Goal: Task Accomplishment & Management: Complete application form

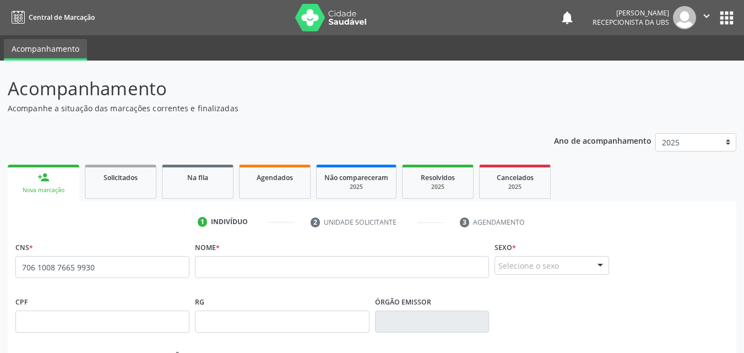
click at [112, 270] on input "706 1008 7665 9930" at bounding box center [102, 267] width 174 height 22
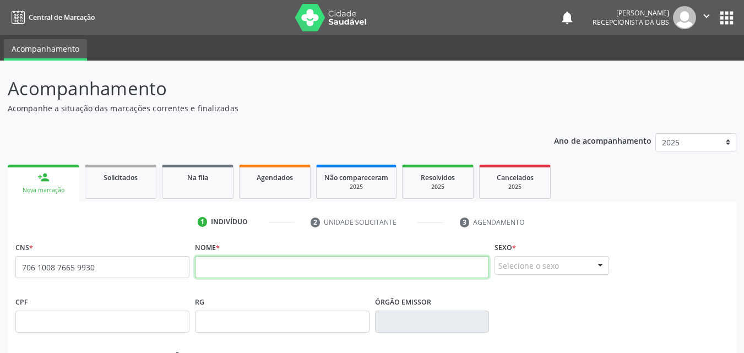
click at [261, 274] on input "text" at bounding box center [342, 267] width 294 height 22
type input "7"
type input "[PERSON_NAME]"
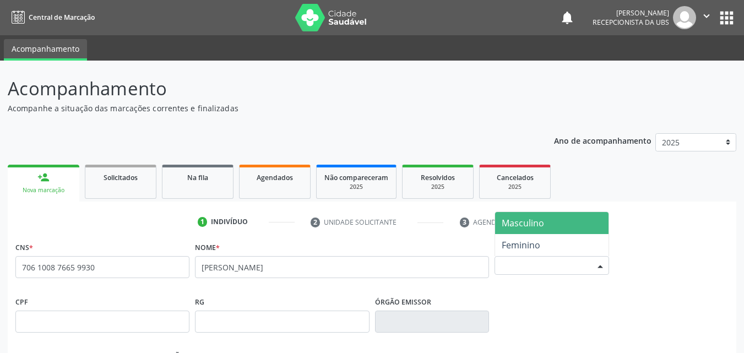
click at [519, 267] on div "Selecione o sexo" at bounding box center [552, 265] width 115 height 19
click at [537, 226] on span "Masculino" at bounding box center [523, 223] width 42 height 12
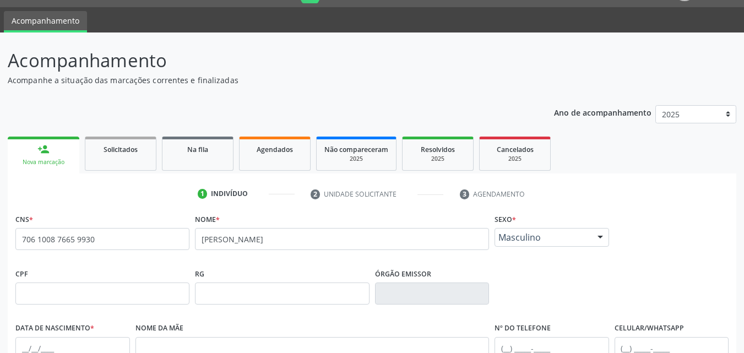
scroll to position [55, 0]
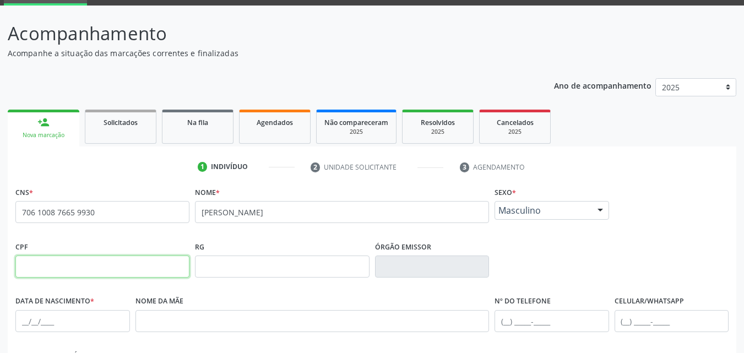
click at [135, 269] on input "text" at bounding box center [102, 267] width 174 height 22
type input "130.705.234-71"
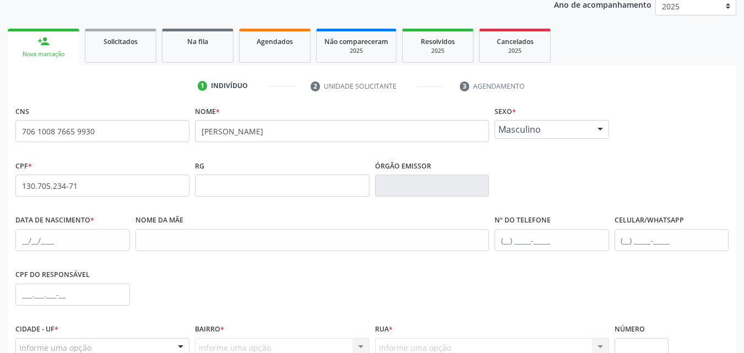
scroll to position [165, 0]
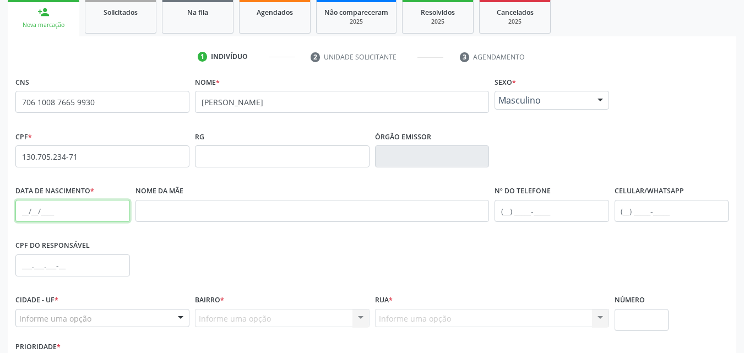
click at [23, 205] on input "text" at bounding box center [72, 211] width 115 height 22
type input "29[DATE]"
click at [218, 249] on div "CPF do responsável" at bounding box center [372, 264] width 719 height 55
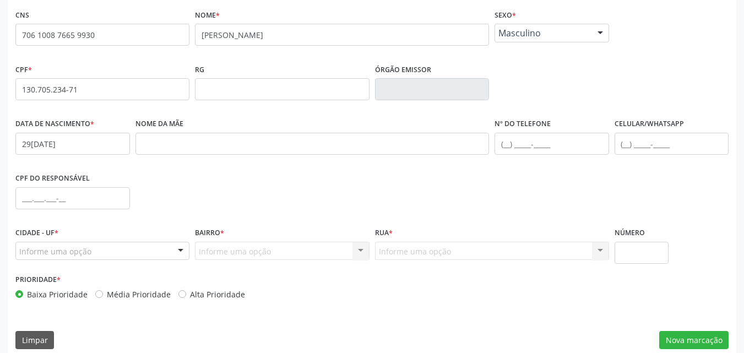
scroll to position [244, 0]
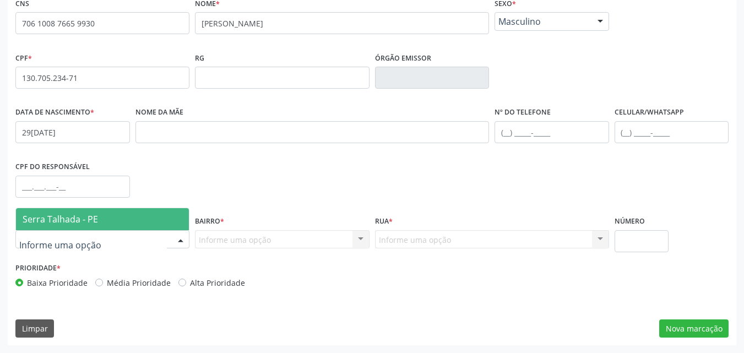
click at [158, 240] on div at bounding box center [102, 239] width 174 height 19
click at [143, 220] on span "Serra Talhada - PE" at bounding box center [102, 219] width 173 height 22
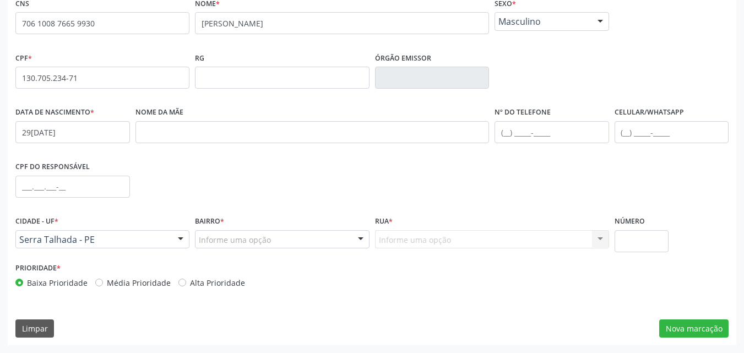
click at [229, 249] on div "Bairro * Informe uma opção Zona Rural Aabb [GEOGRAPHIC_DATA] Borborema Cagep Ce…" at bounding box center [282, 236] width 180 height 47
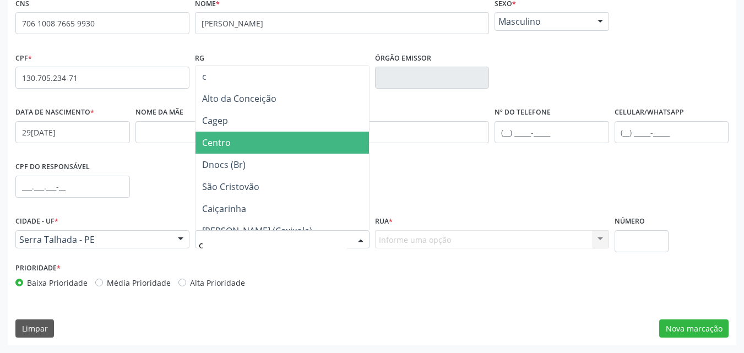
type input "ca"
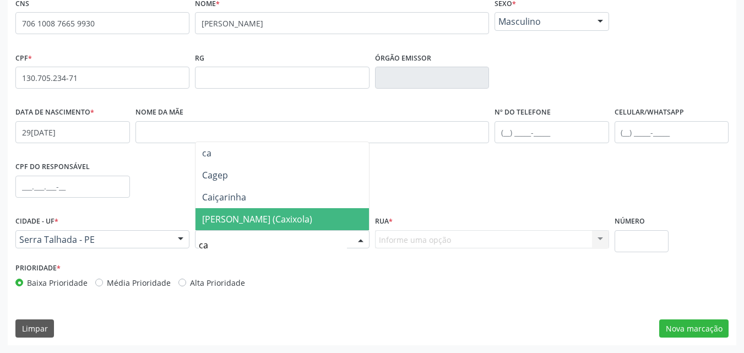
click at [274, 216] on span "[PERSON_NAME] (Caxixola)" at bounding box center [257, 219] width 110 height 12
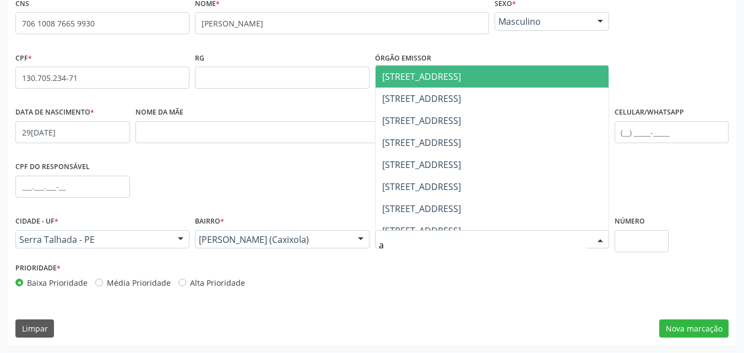
type input "av"
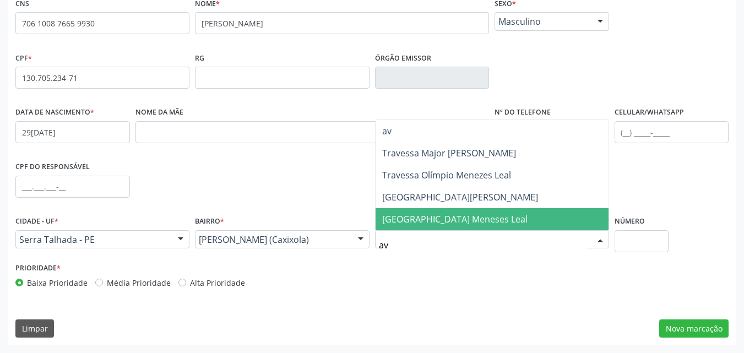
click at [431, 223] on span "[GEOGRAPHIC_DATA] Meneses Leal" at bounding box center [454, 219] width 145 height 12
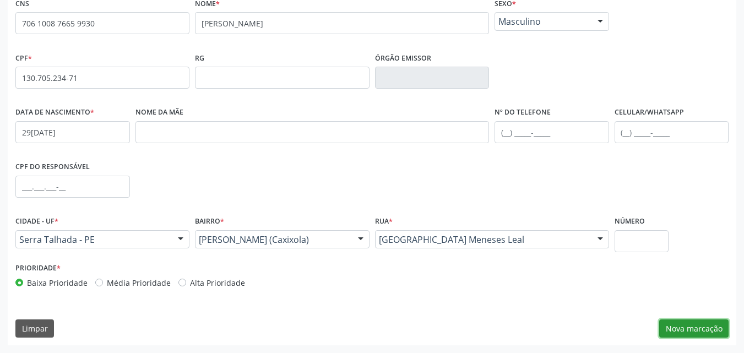
click at [685, 327] on button "Nova marcação" at bounding box center [693, 328] width 69 height 19
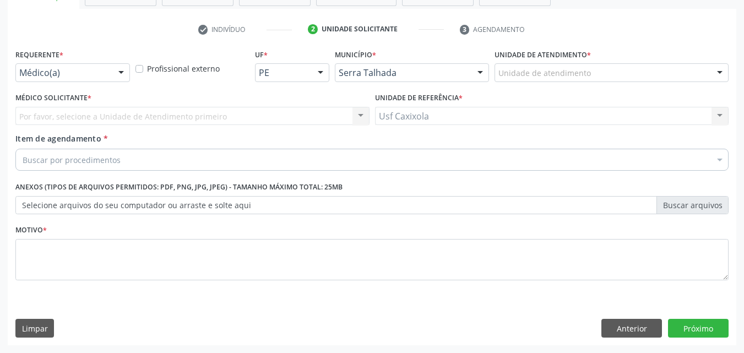
click at [110, 71] on div "Médico(a)" at bounding box center [72, 72] width 115 height 19
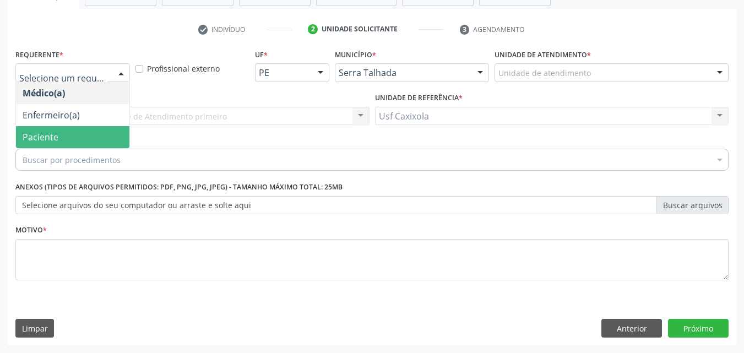
click at [94, 131] on span "Paciente" at bounding box center [72, 137] width 113 height 22
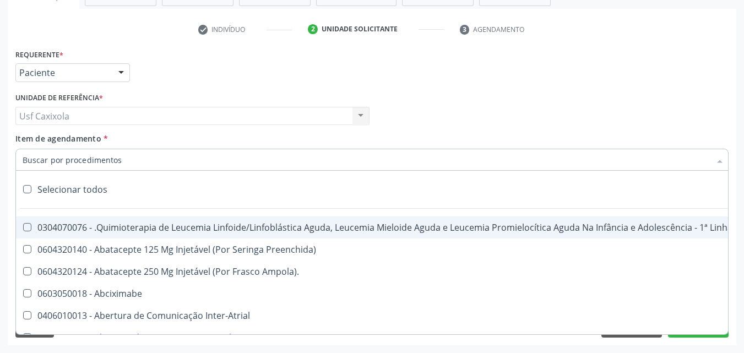
click at [135, 157] on div at bounding box center [371, 160] width 713 height 22
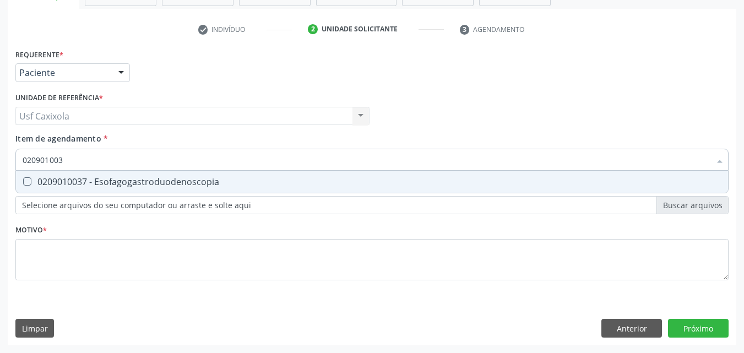
type input "0209010037"
click at [122, 182] on div "0209010037 - Esofagogastroduodenoscopia" at bounding box center [372, 181] width 699 height 9
checkbox Esofagogastroduodenoscopia "true"
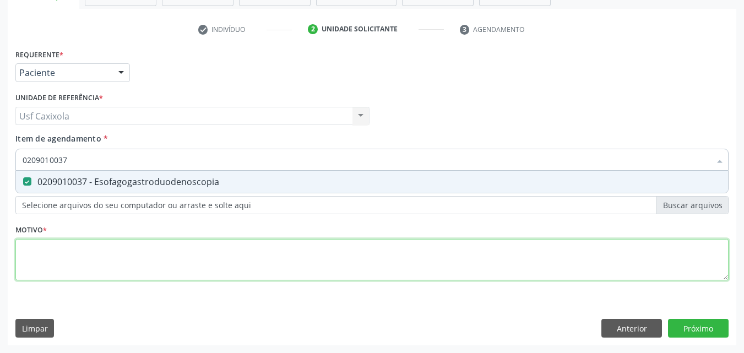
click at [133, 251] on div "Requerente * Paciente Médico(a) Enfermeiro(a) Paciente Nenhum resultado encontr…" at bounding box center [371, 170] width 713 height 249
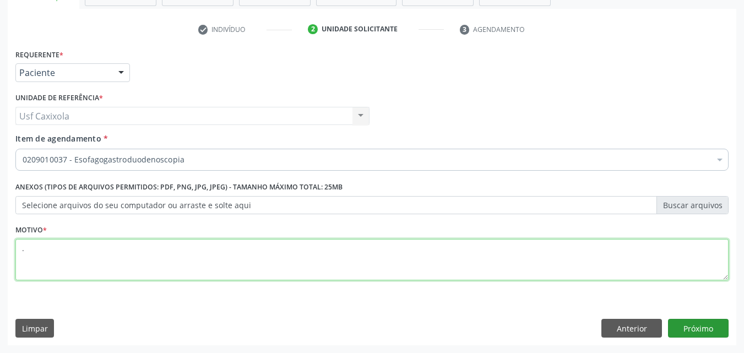
type textarea "."
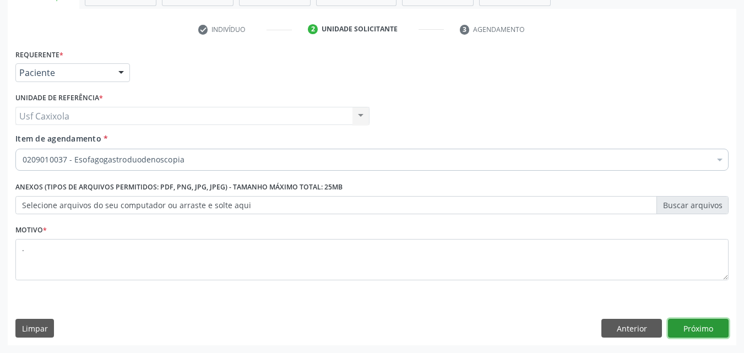
click at [688, 332] on button "Próximo" at bounding box center [698, 328] width 61 height 19
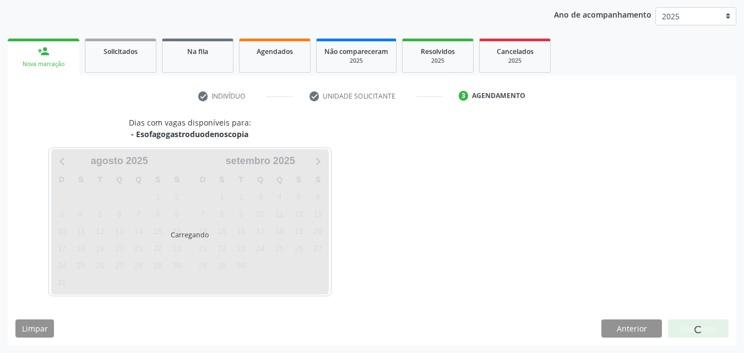
scroll to position [126, 0]
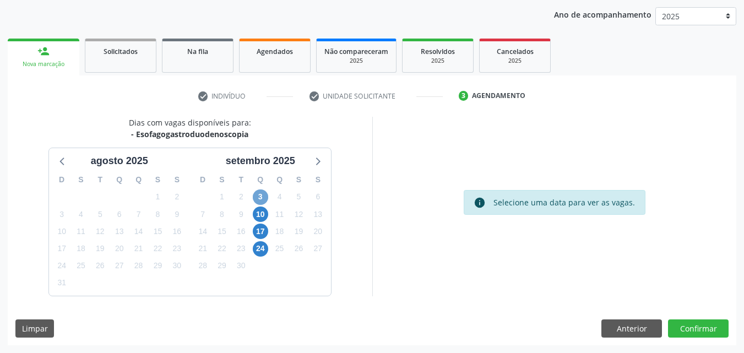
click at [264, 199] on span "3" at bounding box center [260, 196] width 15 height 15
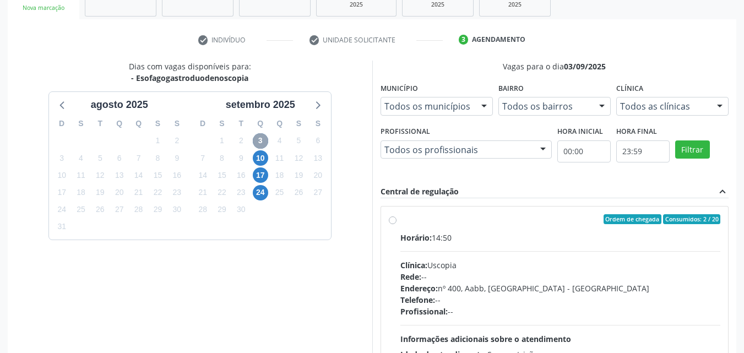
scroll to position [236, 0]
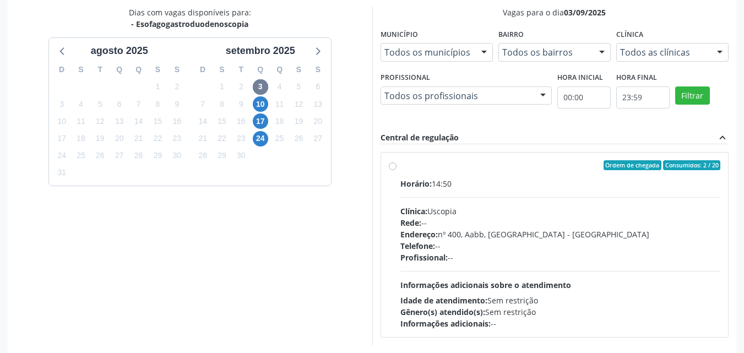
click at [400, 170] on label "Ordem de chegada Consumidos: 2 / 20 Horário: 14:50 Clínica: Uscopia Rede: -- En…" at bounding box center [560, 244] width 320 height 169
click at [394, 170] on input "Ordem de chegada Consumidos: 2 / 20 Horário: 14:50 Clínica: Uscopia Rede: -- En…" at bounding box center [393, 165] width 8 height 10
radio input "true"
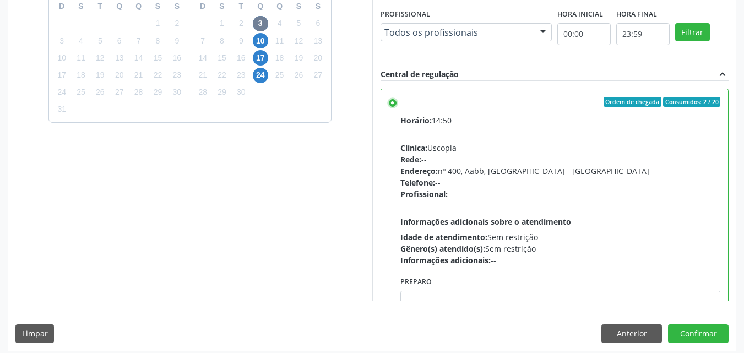
scroll to position [305, 0]
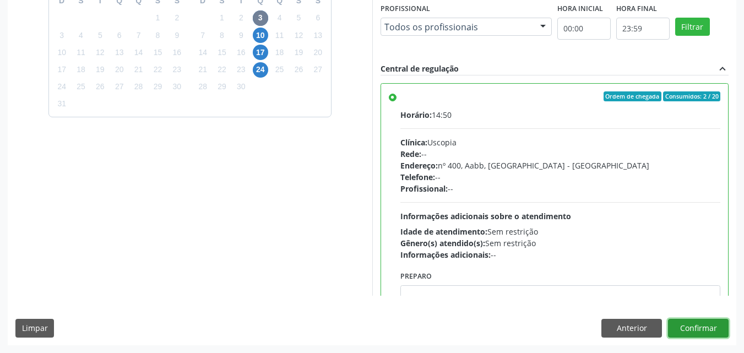
click at [704, 328] on button "Confirmar" at bounding box center [698, 328] width 61 height 19
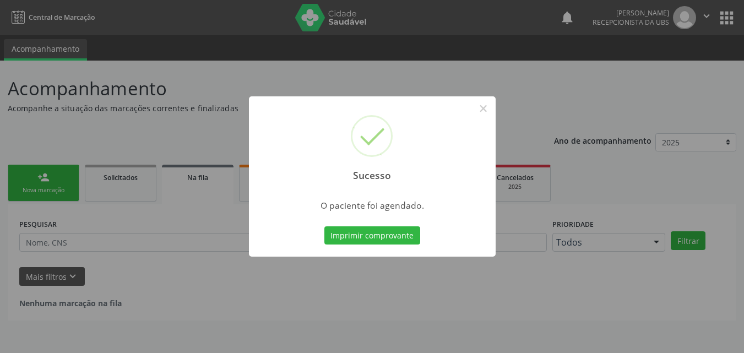
scroll to position [0, 0]
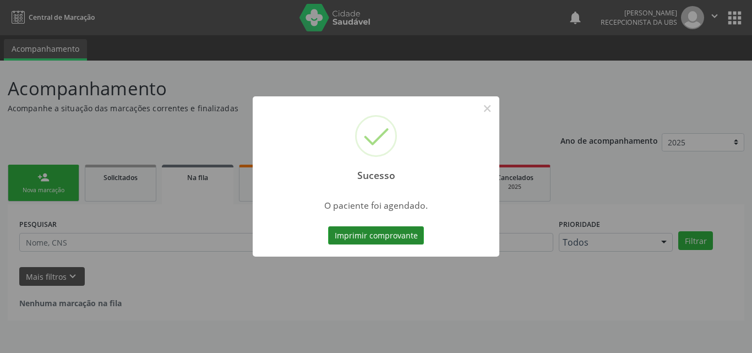
click at [399, 238] on button "Imprimir comprovante" at bounding box center [376, 235] width 96 height 19
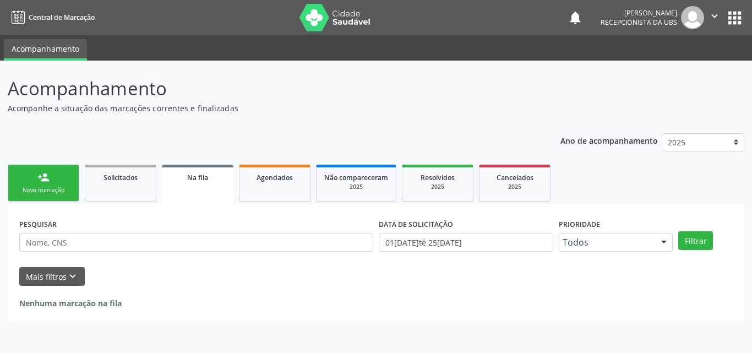
click at [45, 186] on link "person_add Nova marcação" at bounding box center [44, 183] width 72 height 37
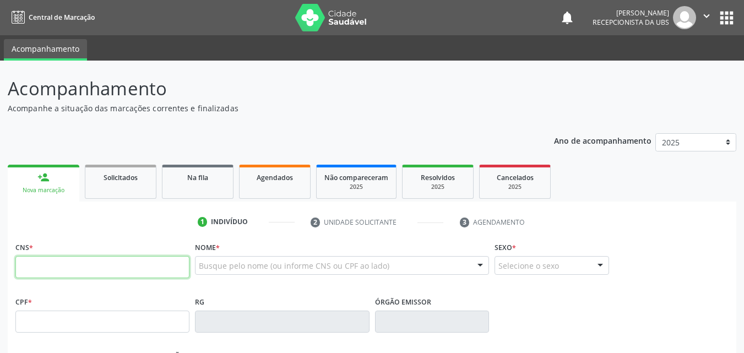
click at [57, 272] on input "text" at bounding box center [102, 267] width 174 height 22
type input "702 0088 0183 7888"
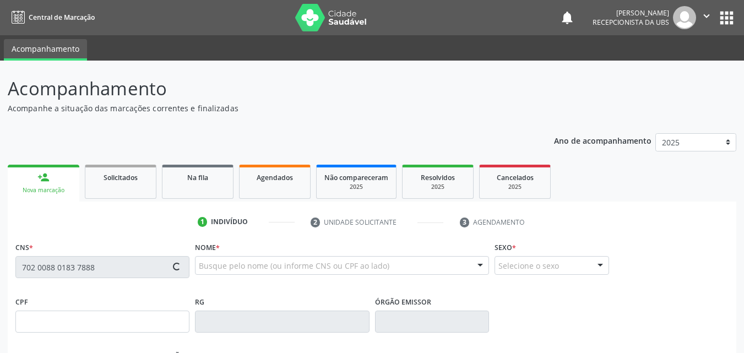
type input "13[DATE]"
type input "[PERSON_NAME]"
type input "[PHONE_NUMBER]"
type input "7"
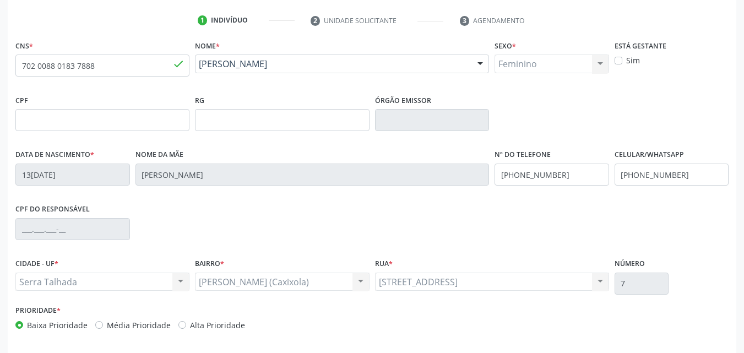
scroll to position [244, 0]
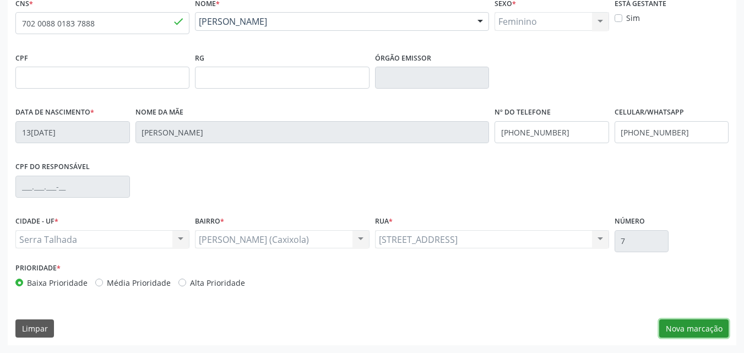
click at [673, 327] on button "Nova marcação" at bounding box center [693, 328] width 69 height 19
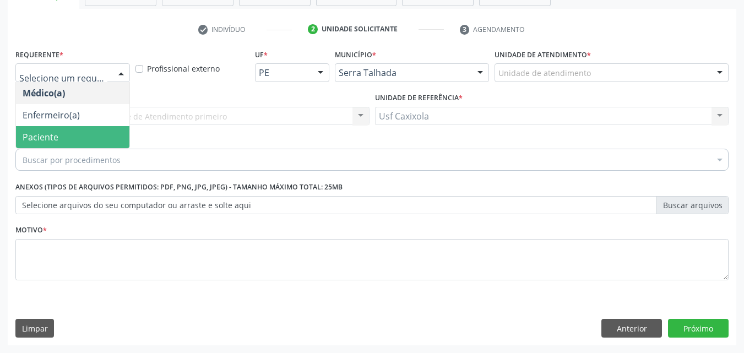
click at [97, 134] on span "Paciente" at bounding box center [72, 137] width 113 height 22
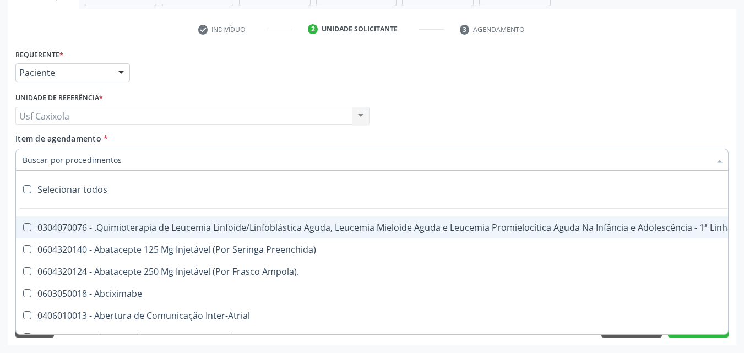
click at [118, 164] on div at bounding box center [371, 160] width 713 height 22
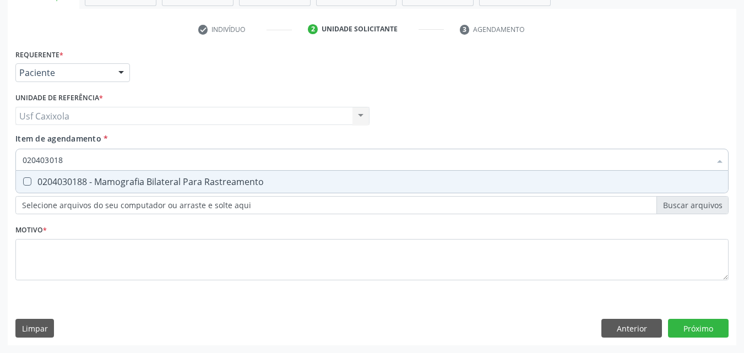
type input "0204030188"
click at [122, 182] on div "0204030188 - Mamografia Bilateral Para Rastreamento" at bounding box center [372, 181] width 699 height 9
checkbox Rastreamento "true"
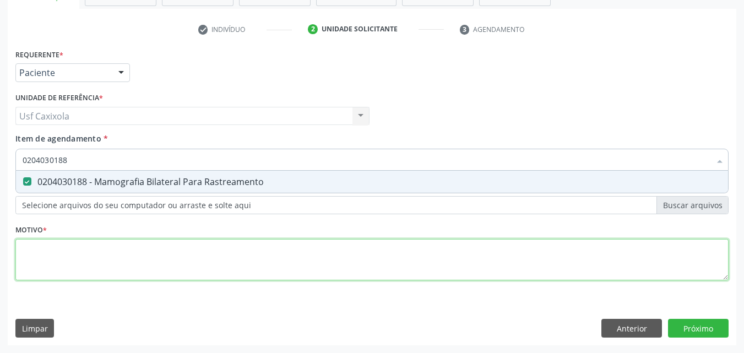
click at [124, 258] on div "Requerente * Paciente Médico(a) Enfermeiro(a) Paciente Nenhum resultado encontr…" at bounding box center [371, 170] width 713 height 249
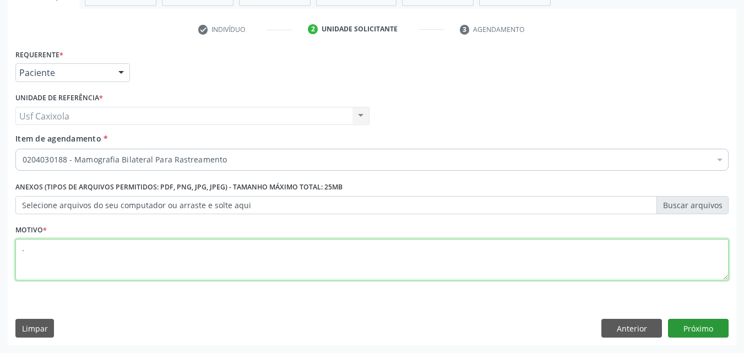
type textarea "."
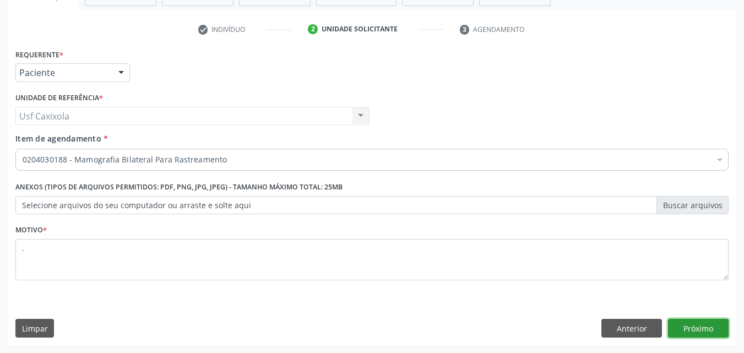
click at [707, 325] on button "Próximo" at bounding box center [698, 328] width 61 height 19
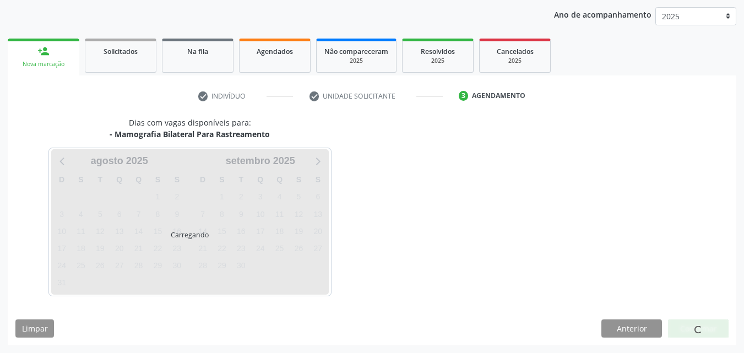
scroll to position [126, 0]
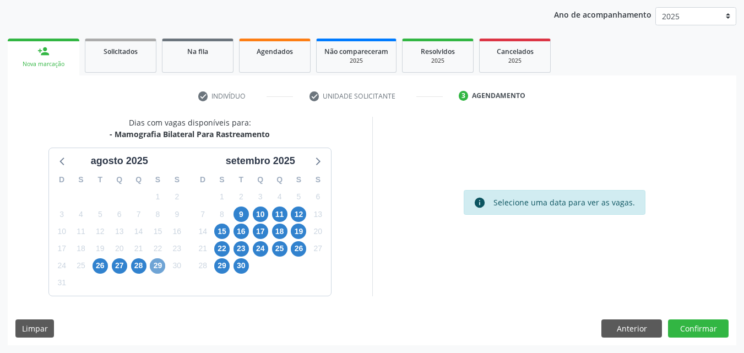
click at [157, 269] on span "29" at bounding box center [157, 265] width 15 height 15
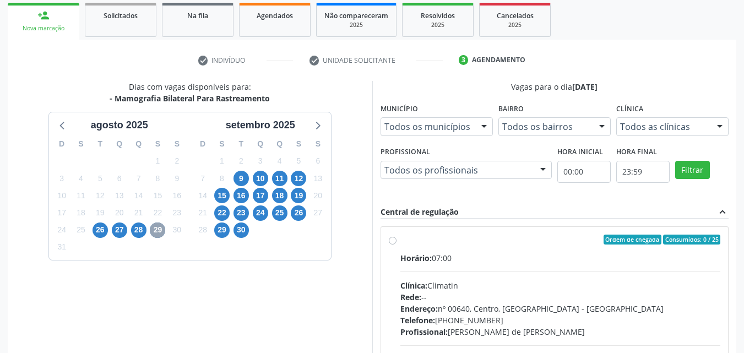
scroll to position [285, 0]
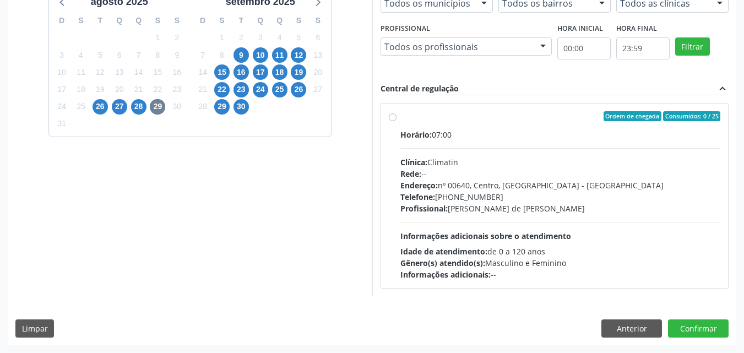
click at [401, 120] on div "Ordem de chegada Consumidos: 0 / 25" at bounding box center [560, 116] width 320 height 10
click at [396, 120] on input "Ordem de chegada Consumidos: 0 / 25 Horário: 07:00 Clínica: Climatin Rede: -- E…" at bounding box center [393, 116] width 8 height 10
radio input "true"
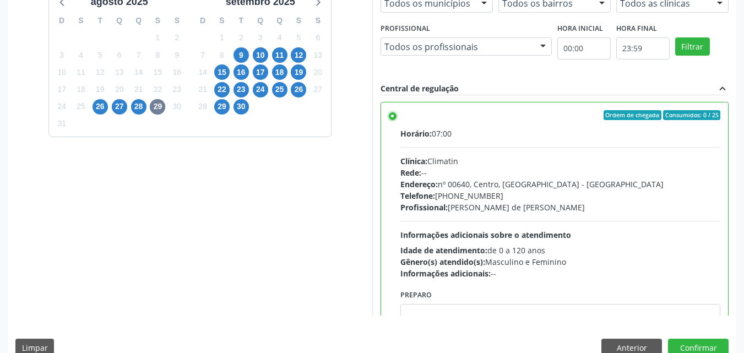
scroll to position [0, 0]
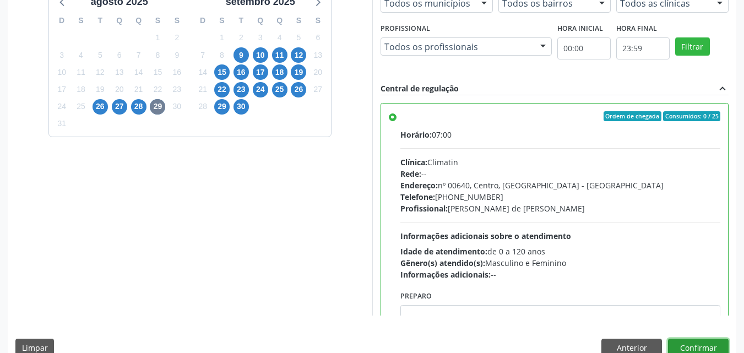
click at [697, 345] on button "Confirmar" at bounding box center [698, 348] width 61 height 19
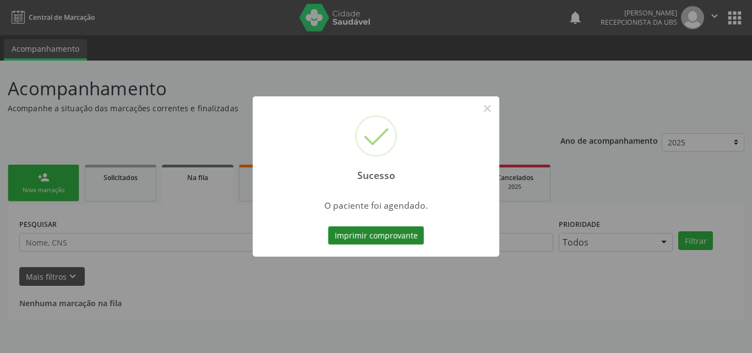
click at [406, 235] on button "Imprimir comprovante" at bounding box center [376, 235] width 96 height 19
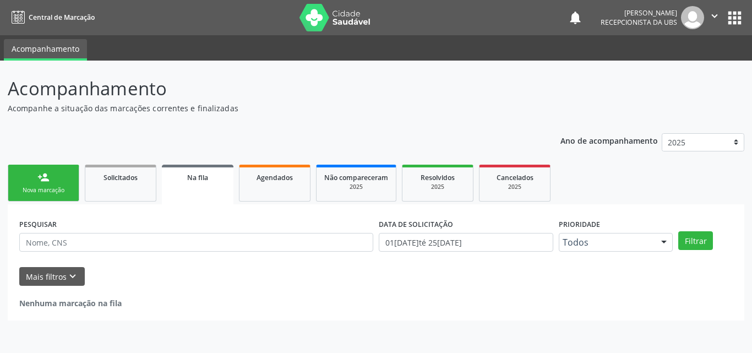
click at [56, 186] on link "person_add Nova marcação" at bounding box center [44, 183] width 72 height 37
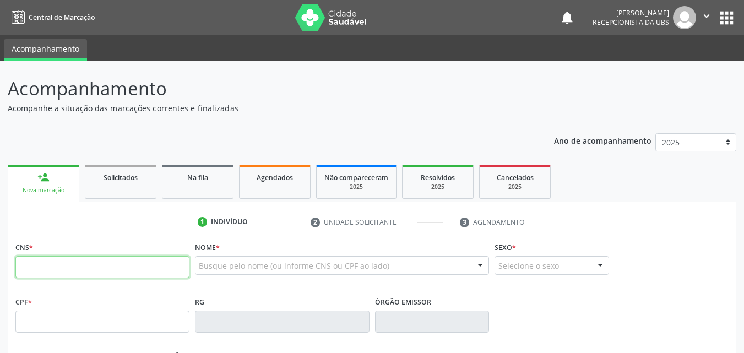
click at [87, 268] on input "text" at bounding box center [102, 267] width 174 height 22
type input "702 0088 0183 7888"
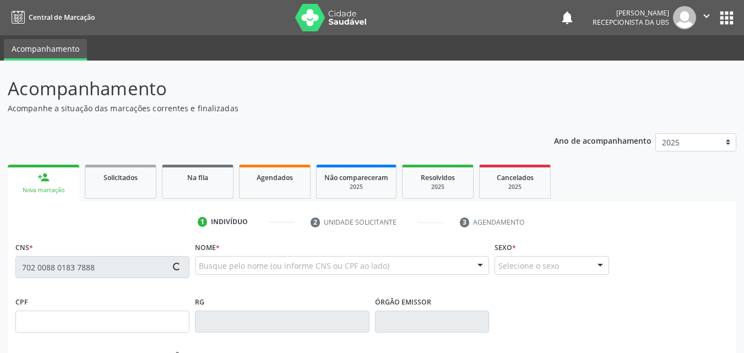
type input "13[DATE]"
type input "[PERSON_NAME]"
type input "[PHONE_NUMBER]"
type input "7"
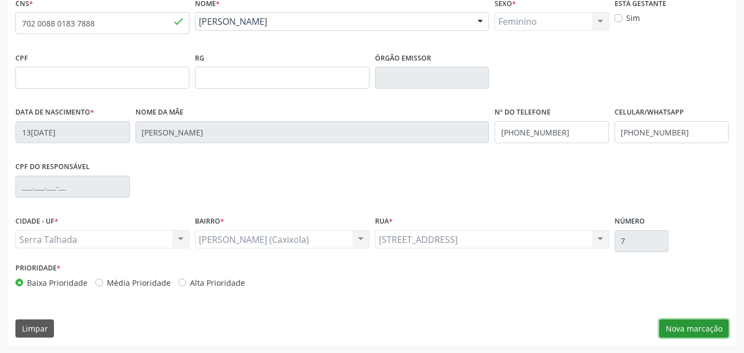
click at [677, 323] on button "Nova marcação" at bounding box center [693, 328] width 69 height 19
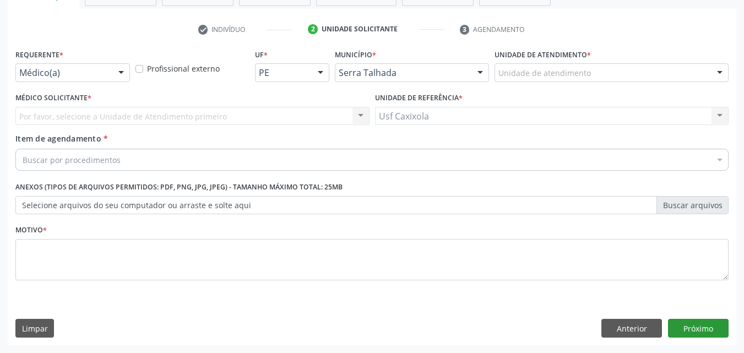
scroll to position [193, 0]
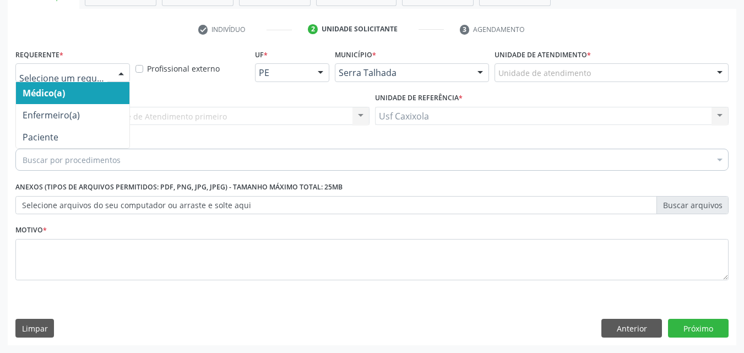
click at [124, 76] on div at bounding box center [121, 73] width 17 height 19
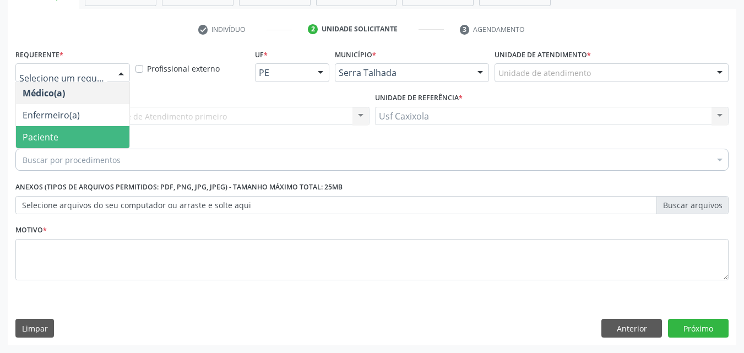
click at [107, 129] on span "Paciente" at bounding box center [72, 137] width 113 height 22
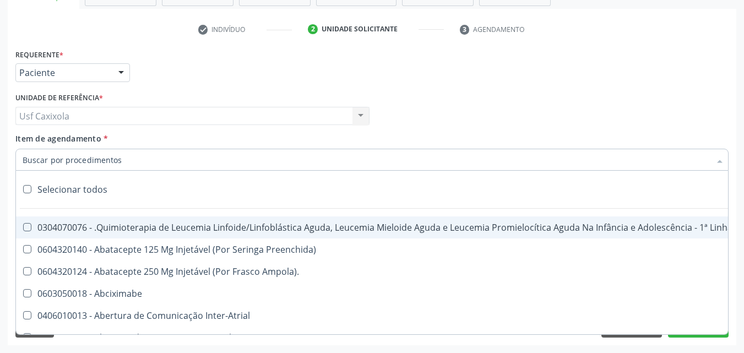
click at [128, 162] on div at bounding box center [371, 160] width 713 height 22
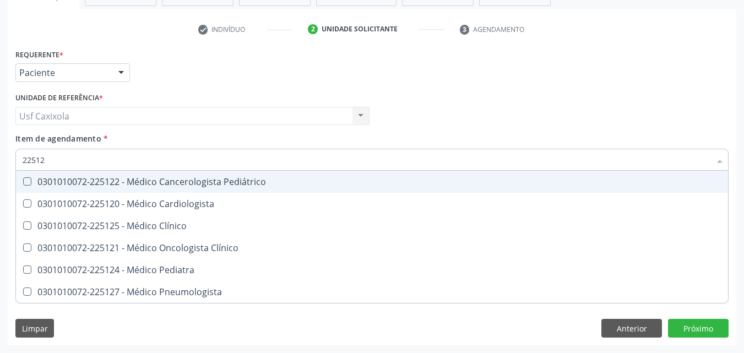
type input "225120"
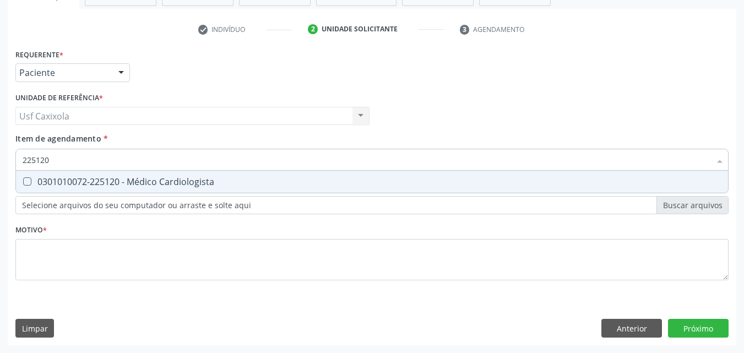
click at [188, 181] on div "0301010072-225120 - Médico Cardiologista" at bounding box center [372, 181] width 699 height 9
checkbox Cardiologista "true"
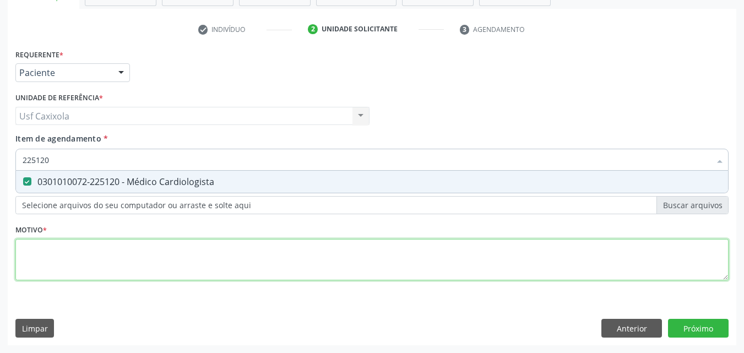
click at [195, 267] on div "Requerente * Paciente Médico(a) Enfermeiro(a) Paciente Nenhum resultado encontr…" at bounding box center [371, 170] width 713 height 249
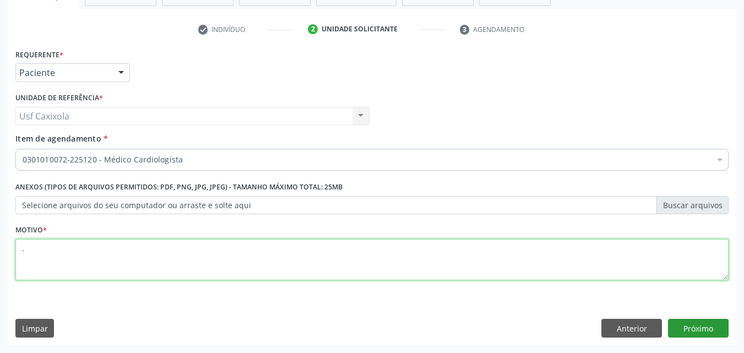
type textarea "."
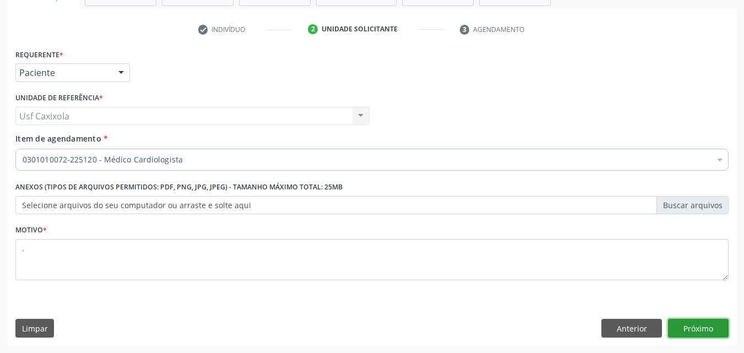
click at [699, 329] on button "Próximo" at bounding box center [698, 328] width 61 height 19
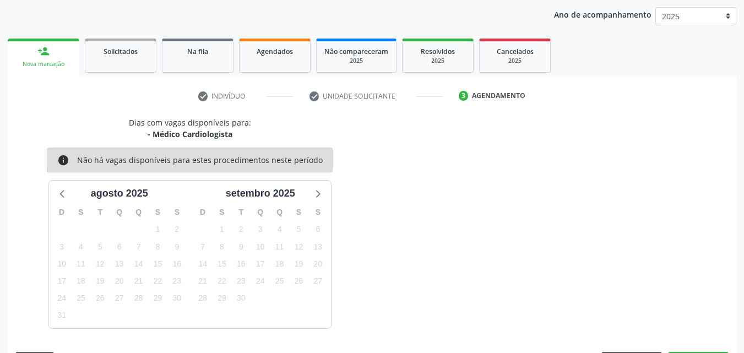
scroll to position [159, 0]
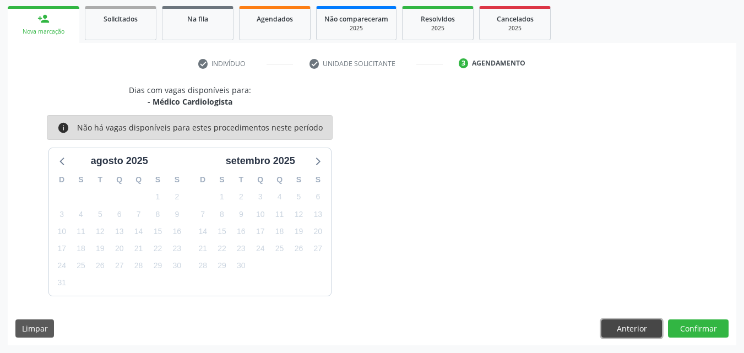
click at [621, 333] on button "Anterior" at bounding box center [631, 328] width 61 height 19
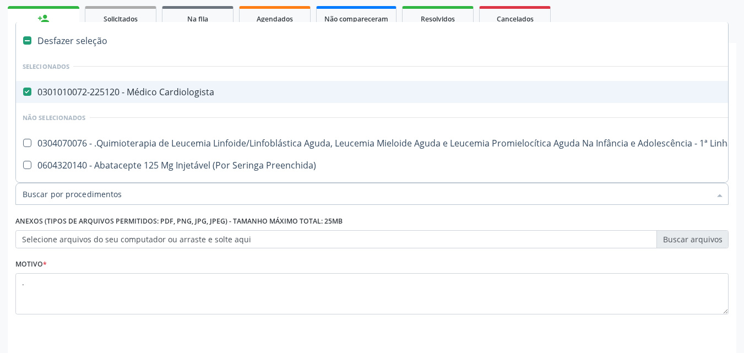
click at [46, 89] on div "0301010072-225120 - Médico Cardiologista" at bounding box center [451, 92] width 857 height 9
checkbox Cardiologista "false"
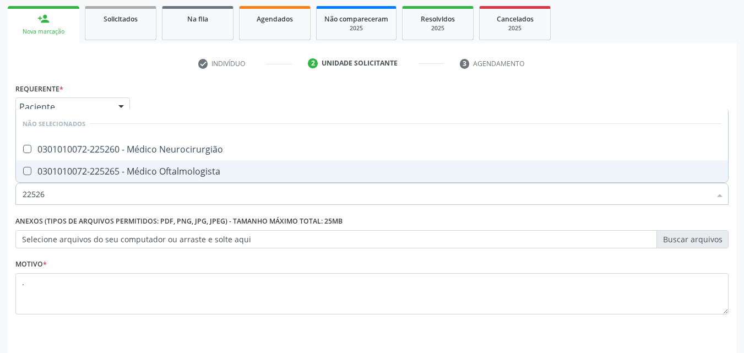
type input "225265"
click at [107, 172] on div "0301010072-225265 - Médico Oftalmologista" at bounding box center [372, 171] width 699 height 9
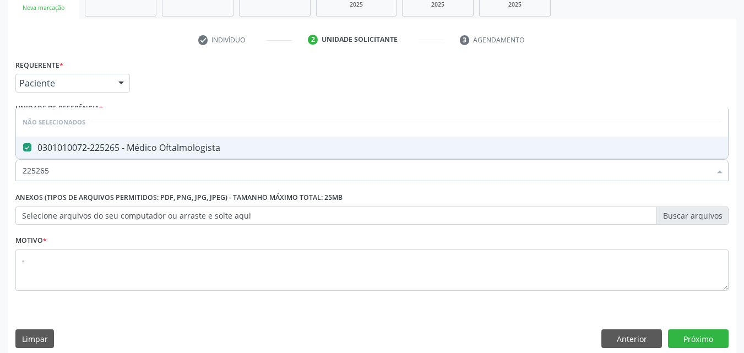
scroll to position [193, 0]
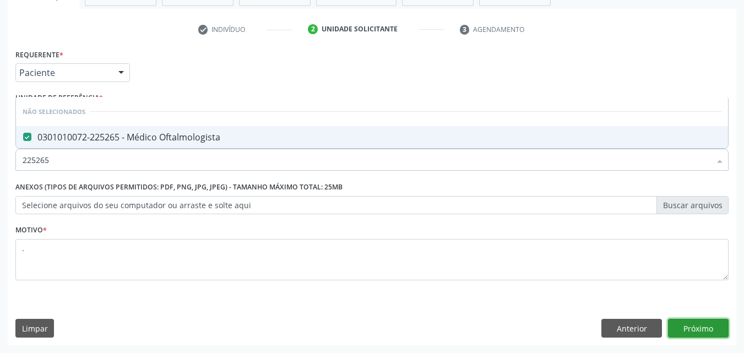
click at [708, 333] on button "Próximo" at bounding box center [698, 328] width 61 height 19
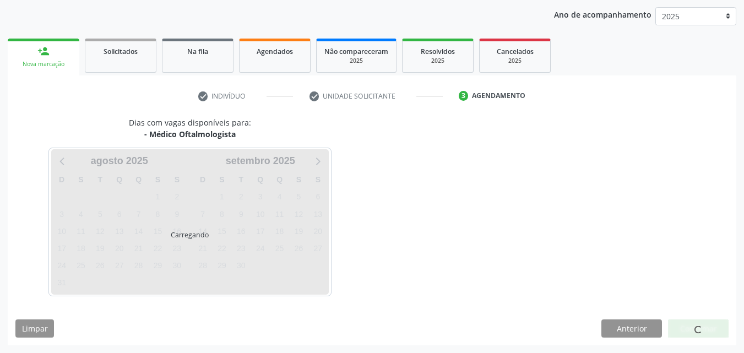
scroll to position [126, 0]
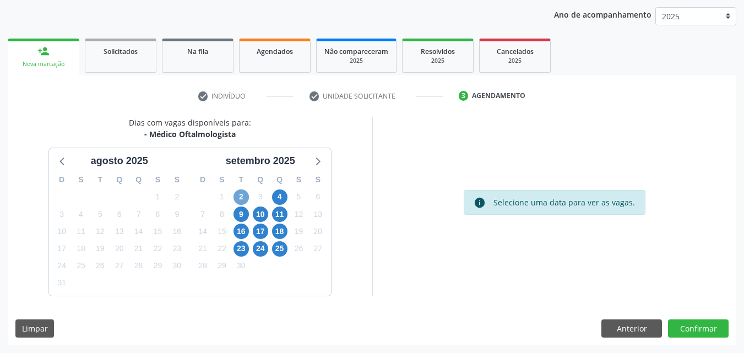
click at [247, 198] on span "2" at bounding box center [240, 196] width 15 height 15
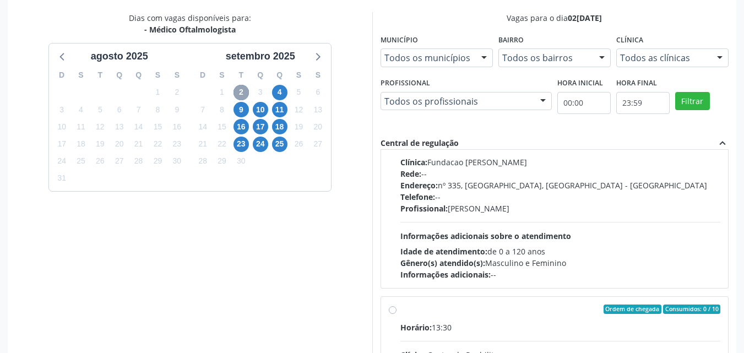
scroll to position [305, 0]
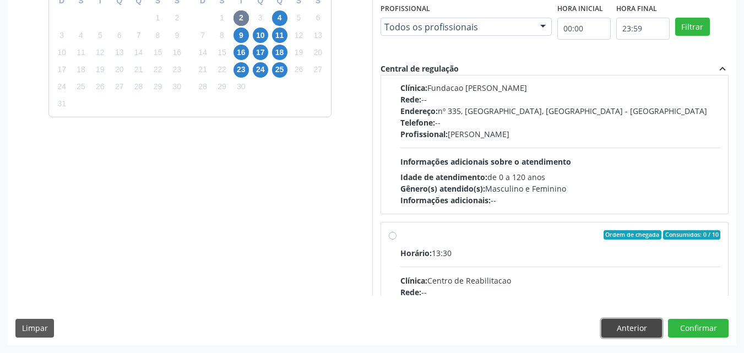
click at [626, 330] on button "Anterior" at bounding box center [631, 328] width 61 height 19
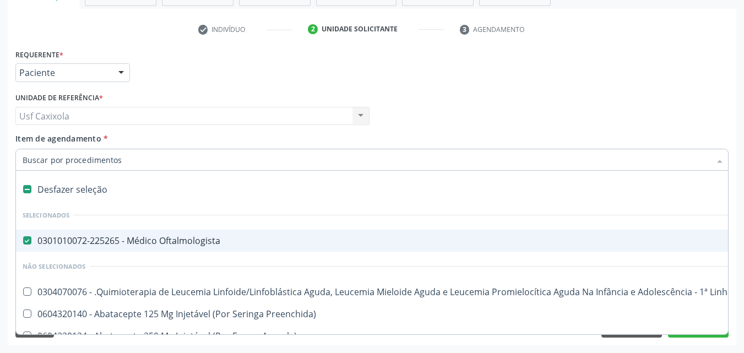
click at [84, 236] on div "0301010072-225265 - Médico Oftalmologista" at bounding box center [451, 240] width 857 height 9
checkbox Oftalmologista "false"
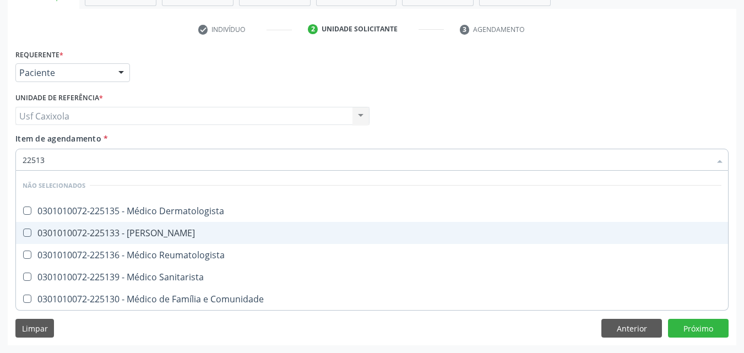
type input "225135"
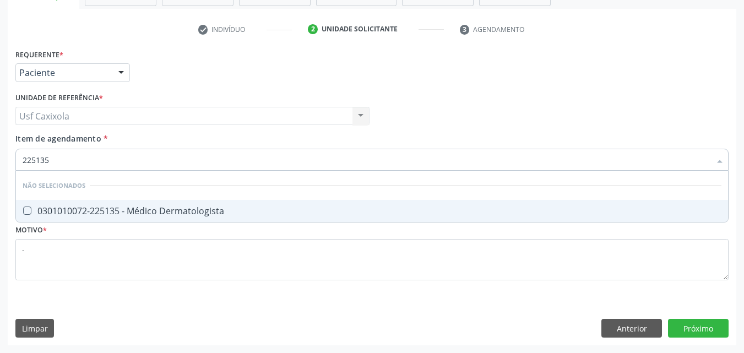
click at [129, 214] on div "0301010072-225135 - Médico Dermatologista" at bounding box center [372, 211] width 699 height 9
click at [693, 326] on div "Requerente * Paciente Médico(a) Enfermeiro(a) Paciente Nenhum resultado encontr…" at bounding box center [372, 195] width 729 height 299
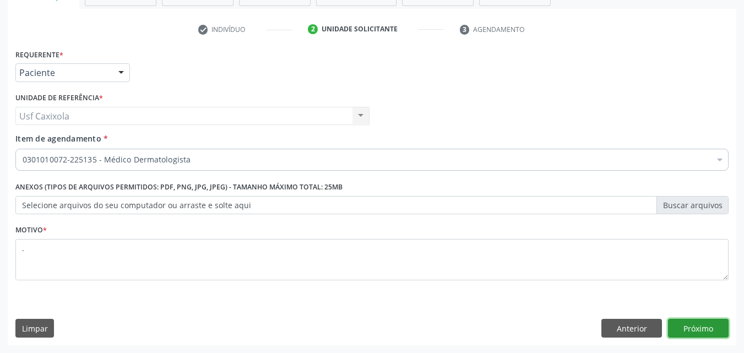
click at [698, 331] on button "Próximo" at bounding box center [698, 328] width 61 height 19
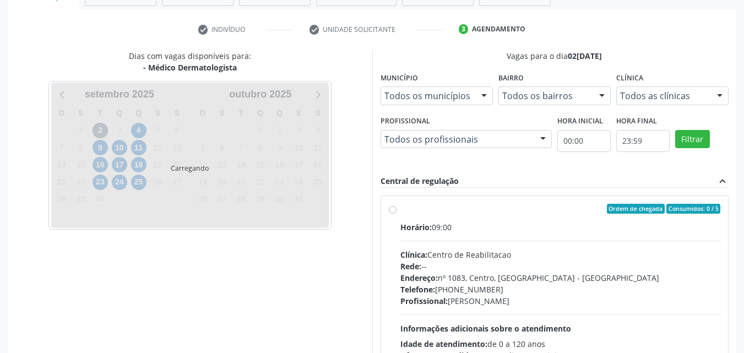
scroll to position [159, 0]
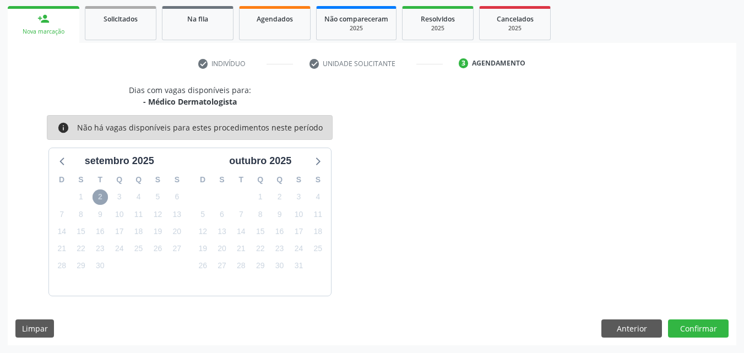
click at [99, 199] on span "2" at bounding box center [100, 196] width 15 height 15
click at [63, 156] on icon at bounding box center [63, 161] width 14 height 14
click at [317, 165] on icon at bounding box center [318, 162] width 4 height 8
click at [101, 195] on span "2" at bounding box center [100, 196] width 15 height 15
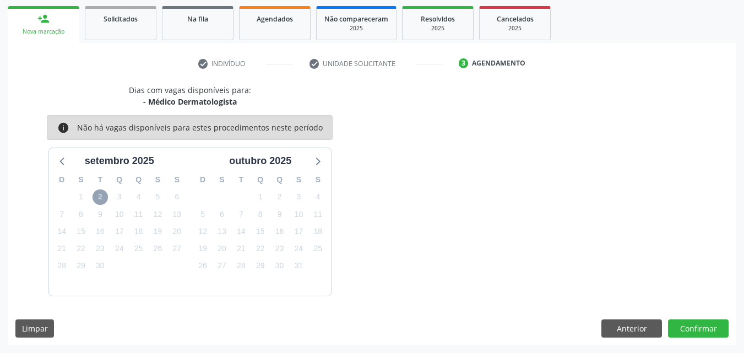
click at [101, 195] on span "2" at bounding box center [100, 196] width 15 height 15
click at [97, 198] on span "2" at bounding box center [100, 196] width 15 height 15
click at [630, 331] on button "Anterior" at bounding box center [631, 328] width 61 height 19
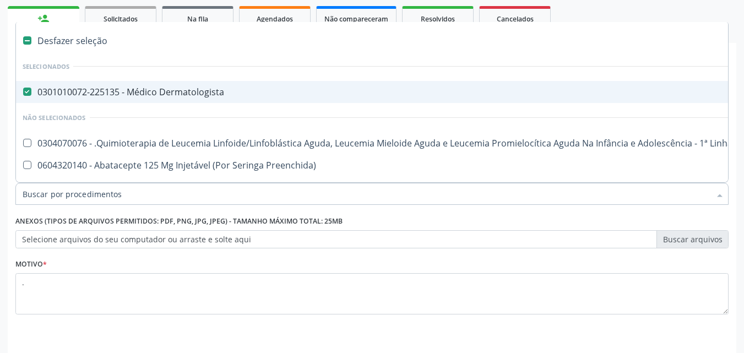
click at [45, 94] on div "0301010072-225135 - Médico Dermatologista" at bounding box center [451, 92] width 857 height 9
checkbox Dermatologista "false"
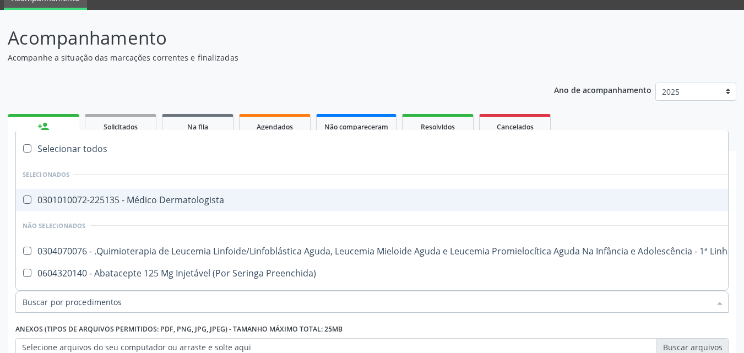
scroll to position [0, 0]
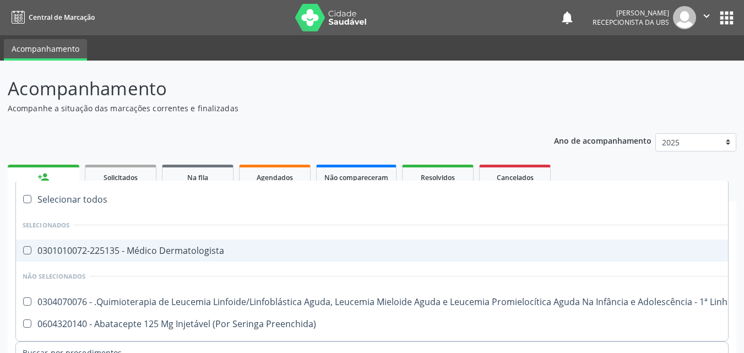
click at [186, 122] on div "Acompanhamento Acompanhe a situação das marcações correntes e finalizadas Relat…" at bounding box center [372, 306] width 729 height 463
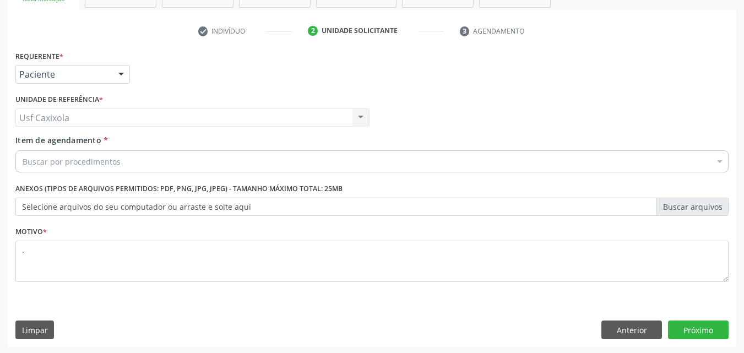
scroll to position [193, 0]
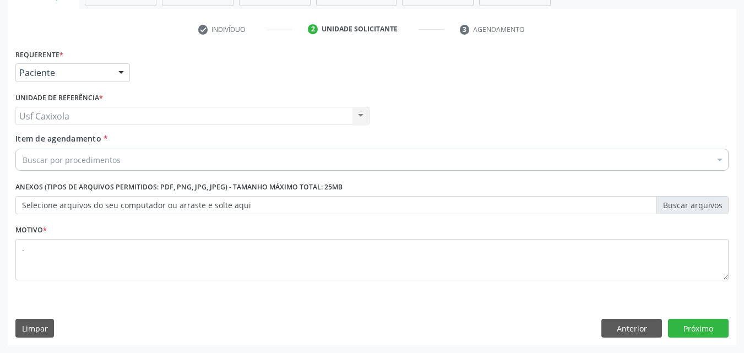
click at [137, 162] on div "Buscar por procedimentos" at bounding box center [371, 160] width 713 height 22
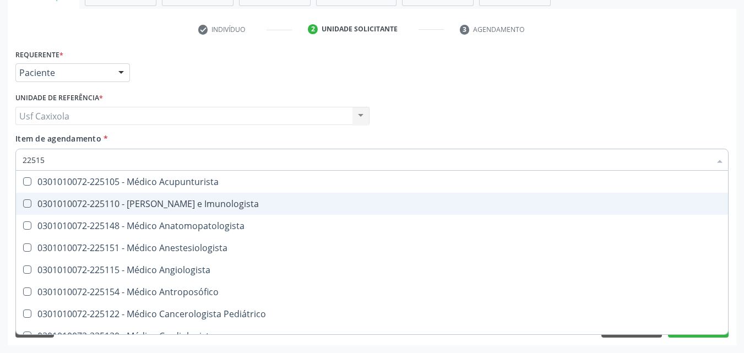
type input "225155"
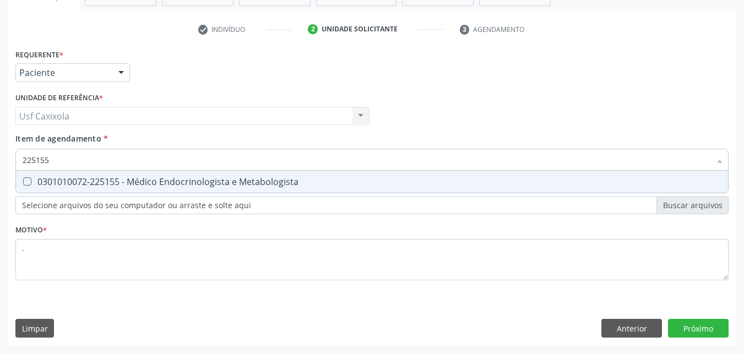
click at [171, 182] on div "0301010072-225155 - Médico Endocrinologista e Metabologista" at bounding box center [372, 181] width 699 height 9
checkbox Metabologista "true"
click at [684, 328] on div "Requerente * Paciente Médico(a) Enfermeiro(a) Paciente Nenhum resultado encontr…" at bounding box center [372, 195] width 729 height 299
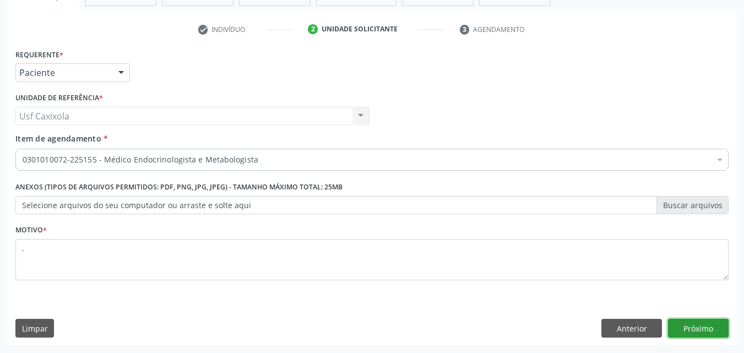
click at [704, 334] on button "Próximo" at bounding box center [698, 328] width 61 height 19
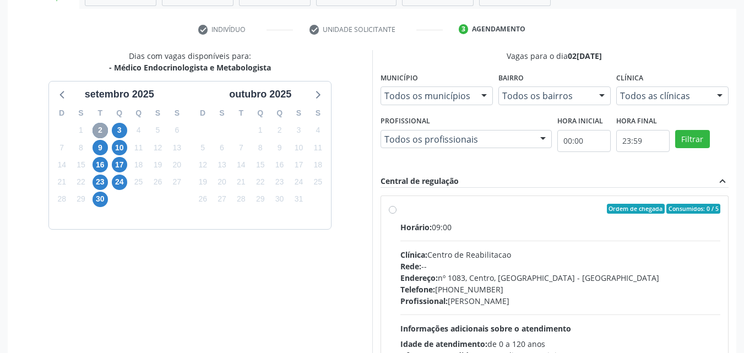
click at [101, 128] on span "2" at bounding box center [100, 130] width 15 height 15
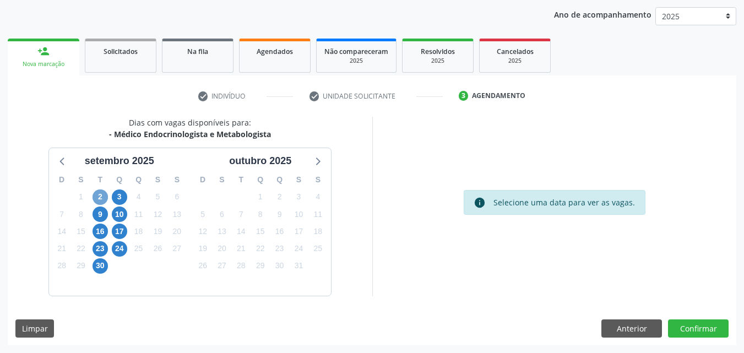
click at [98, 199] on span "2" at bounding box center [100, 196] width 15 height 15
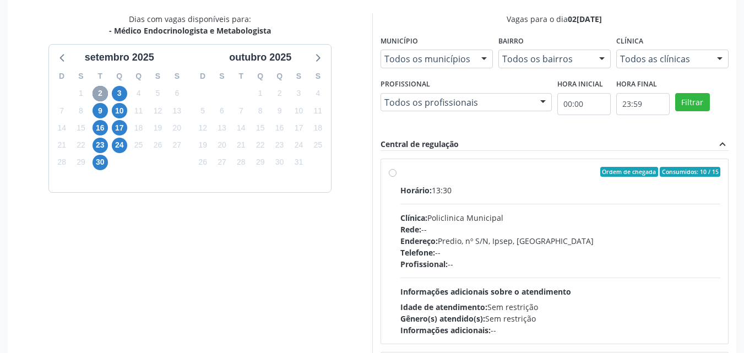
scroll to position [248, 0]
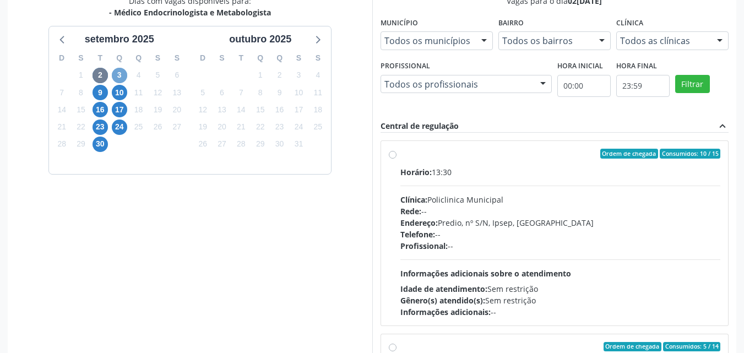
click at [121, 78] on span "3" at bounding box center [119, 75] width 15 height 15
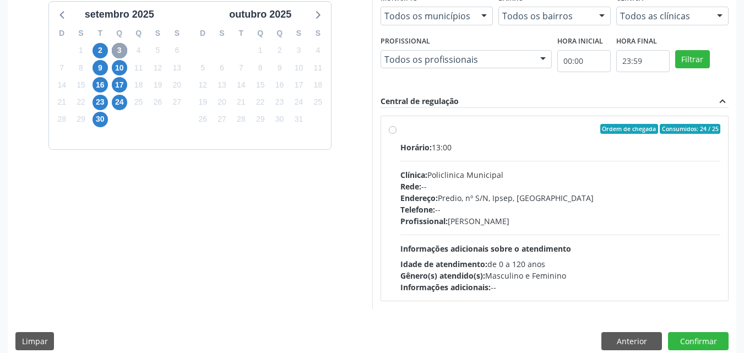
scroll to position [285, 0]
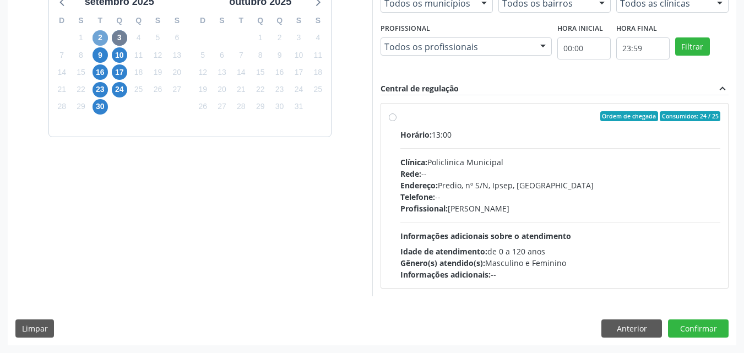
click at [98, 38] on span "2" at bounding box center [100, 37] width 15 height 15
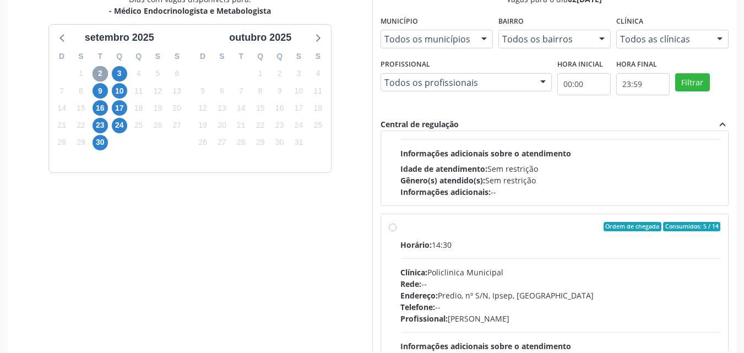
scroll to position [140, 0]
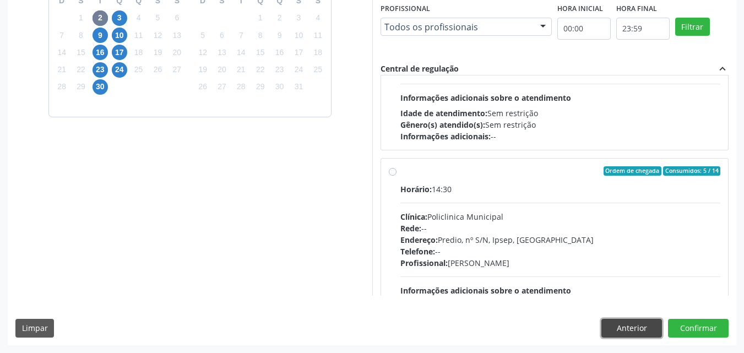
click at [622, 330] on button "Anterior" at bounding box center [631, 328] width 61 height 19
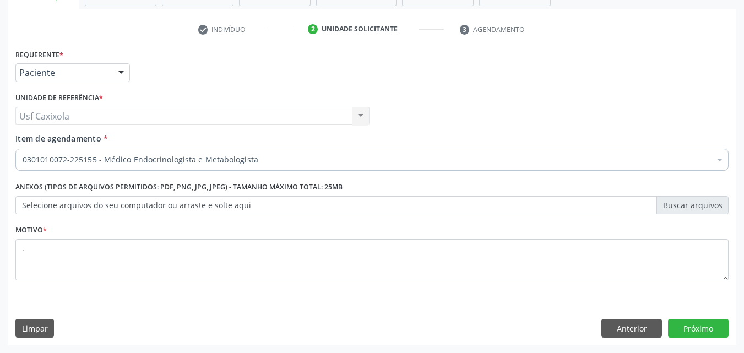
scroll to position [193, 0]
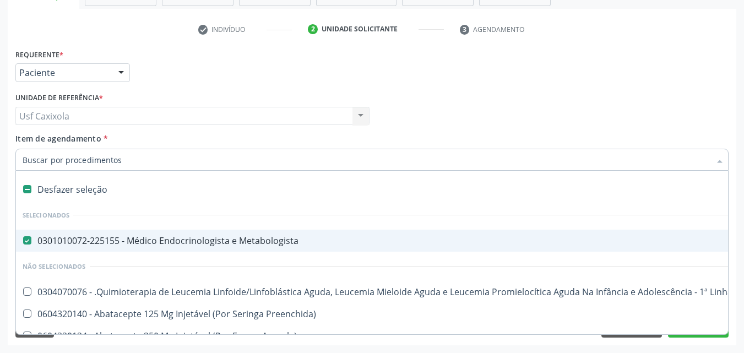
click at [83, 240] on div "0301010072-225155 - Médico Endocrinologista e Metabologista" at bounding box center [451, 240] width 857 height 9
checkbox Metabologista "false"
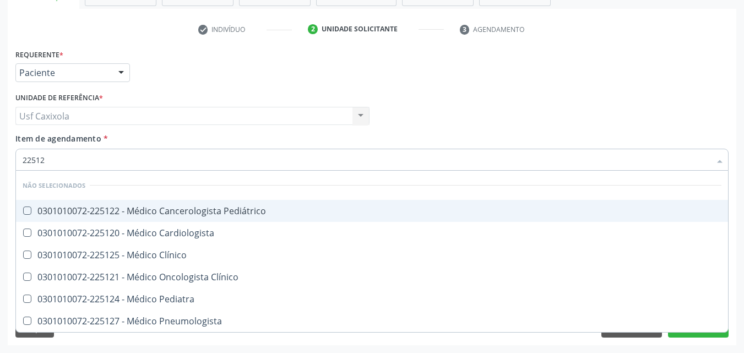
type input "225124"
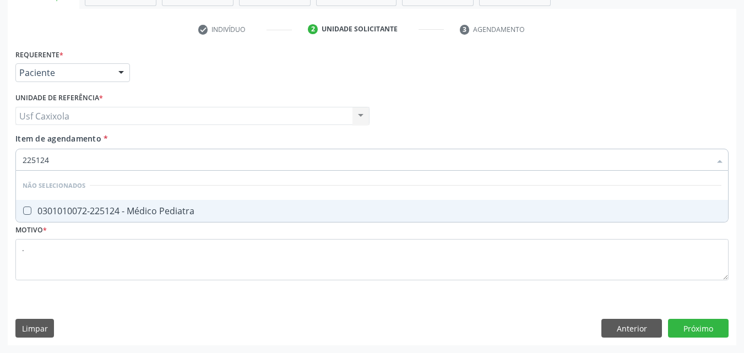
click at [161, 213] on div "0301010072-225124 - Médico Pediatra" at bounding box center [372, 211] width 699 height 9
click at [682, 323] on div "Requerente * Paciente Médico(a) Enfermeiro(a) Paciente Nenhum resultado encontr…" at bounding box center [372, 195] width 729 height 299
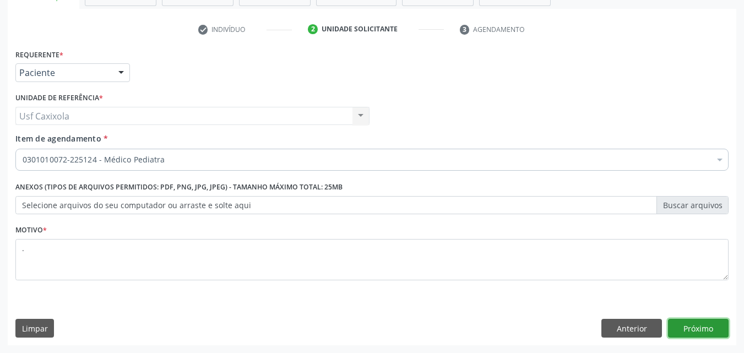
click at [703, 328] on button "Próximo" at bounding box center [698, 328] width 61 height 19
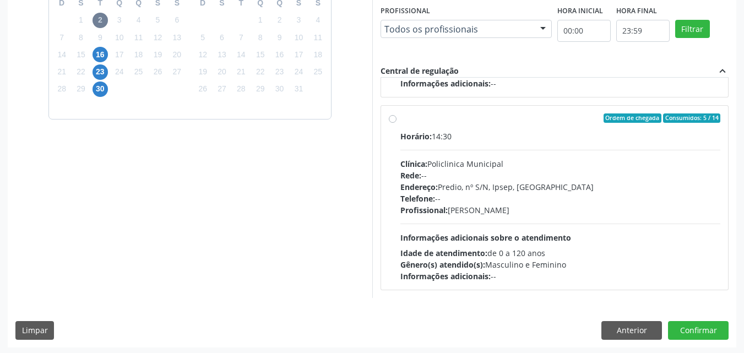
scroll to position [118, 0]
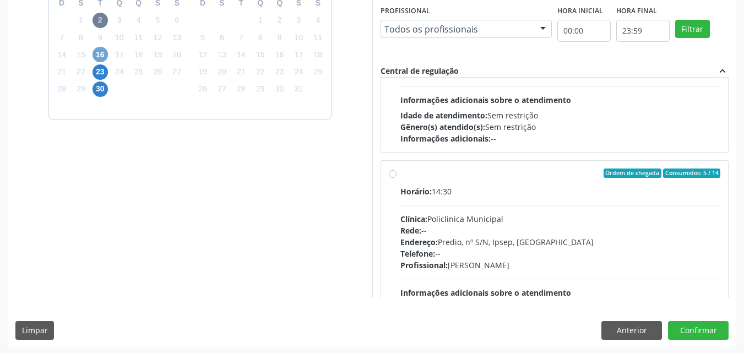
click at [105, 49] on span "16" at bounding box center [100, 54] width 15 height 15
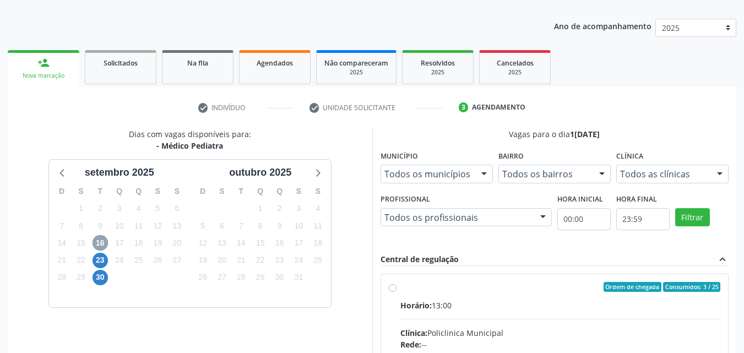
scroll to position [10, 0]
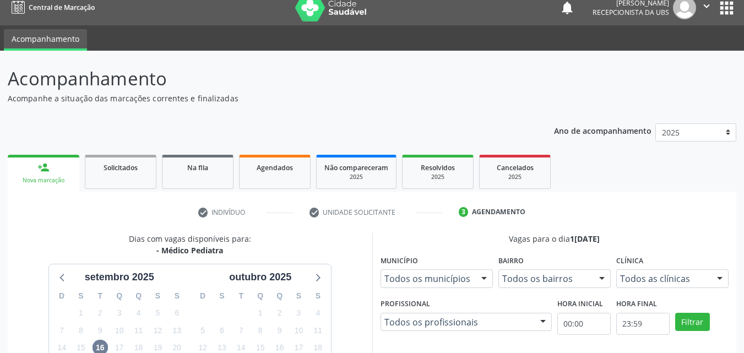
click at [55, 178] on div "Nova marcação" at bounding box center [43, 180] width 56 height 8
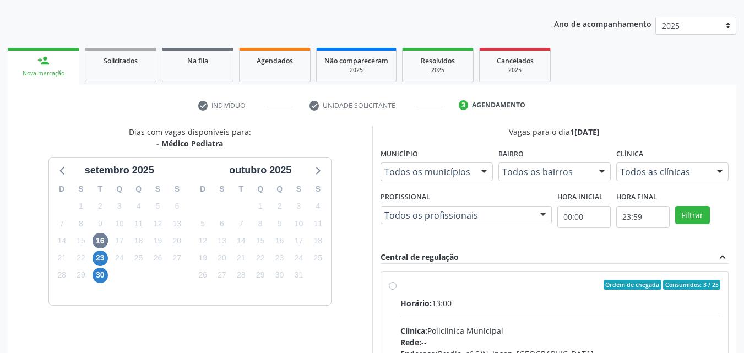
scroll to position [285, 0]
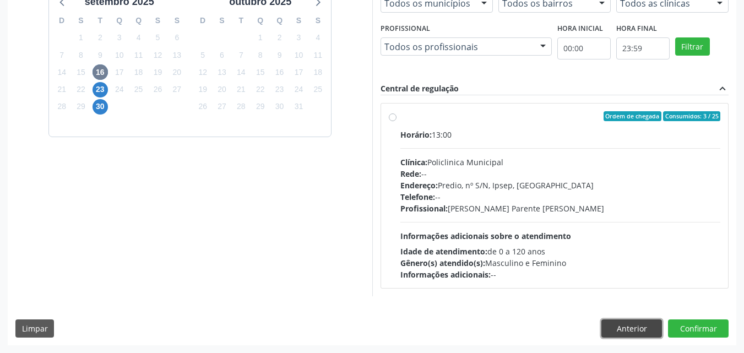
click at [604, 323] on button "Anterior" at bounding box center [631, 328] width 61 height 19
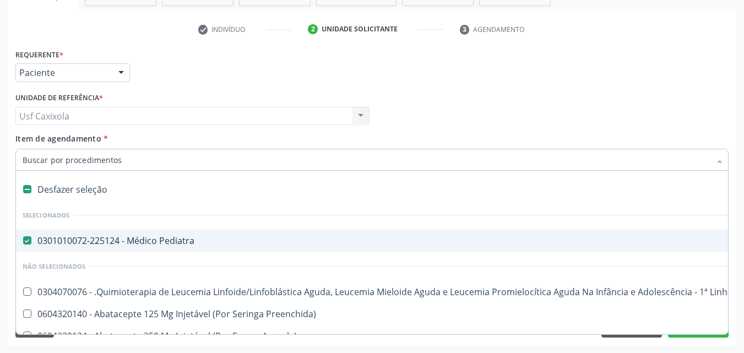
click at [106, 250] on span "0301010072-225124 - Médico Pediatra" at bounding box center [451, 241] width 871 height 22
checkbox Pediatra "false"
click at [132, 164] on input "Item de agendamento *" at bounding box center [367, 160] width 688 height 22
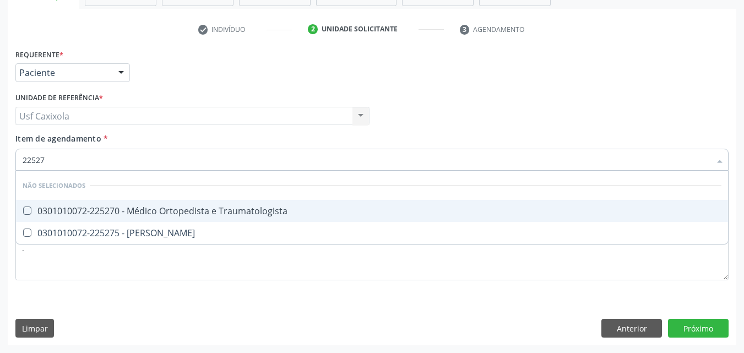
type input "225270"
click at [171, 210] on div "0301010072-225270 - Médico Ortopedista e Traumatologista" at bounding box center [372, 211] width 699 height 9
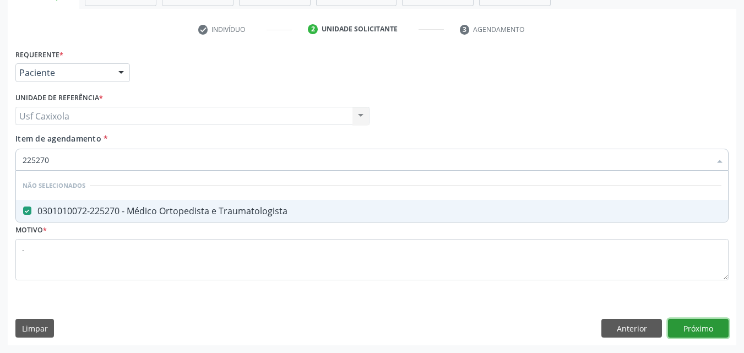
click at [690, 330] on div "Requerente * Paciente Médico(a) Enfermeiro(a) Paciente Nenhum resultado encontr…" at bounding box center [372, 195] width 729 height 299
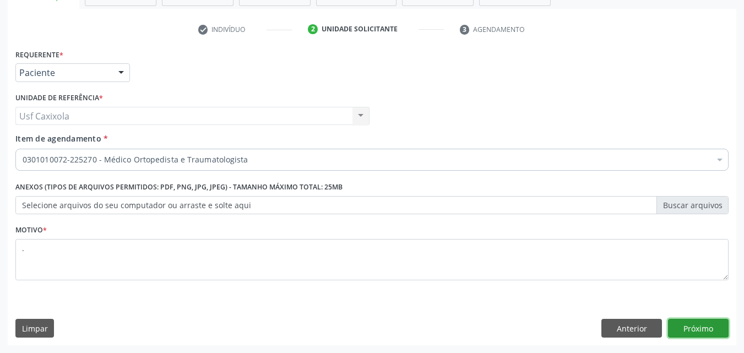
click at [697, 330] on button "Próximo" at bounding box center [698, 328] width 61 height 19
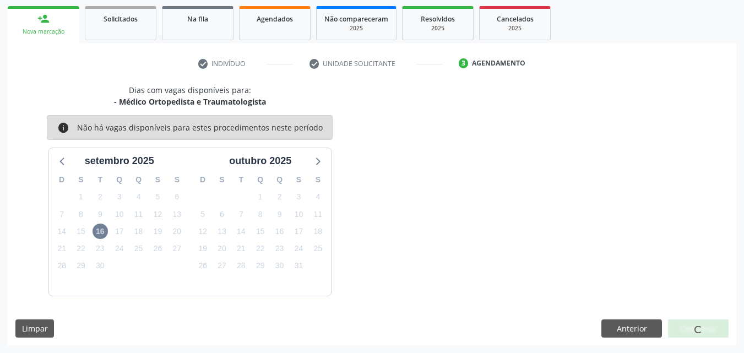
scroll to position [159, 0]
click at [98, 233] on span "16" at bounding box center [100, 231] width 15 height 15
click at [100, 233] on span "16" at bounding box center [100, 231] width 15 height 15
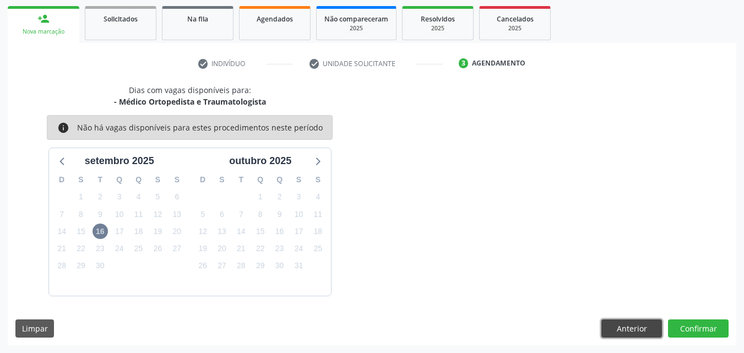
click at [624, 327] on button "Anterior" at bounding box center [631, 328] width 61 height 19
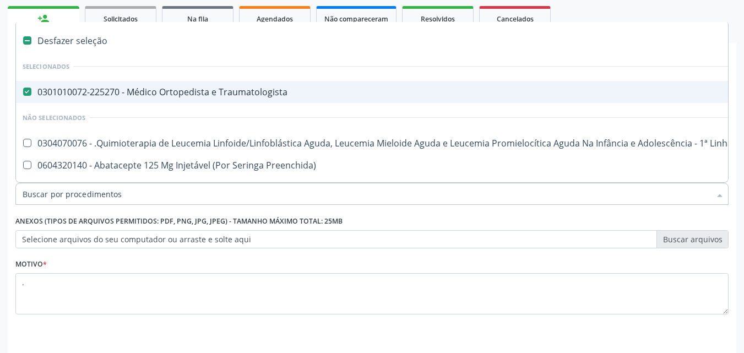
click at [97, 88] on div "0301010072-225270 - Médico Ortopedista e Traumatologista" at bounding box center [451, 92] width 857 height 9
checkbox Traumatologista "false"
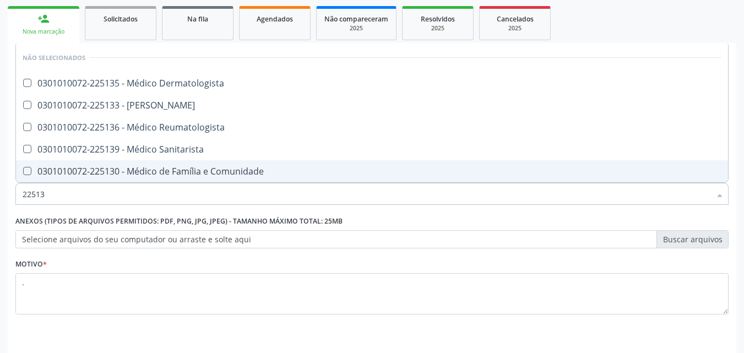
type input "225133"
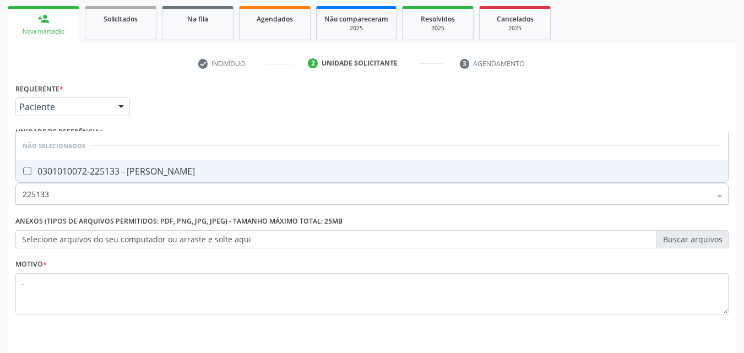
click at [104, 176] on div "0301010072-225133 - [PERSON_NAME]" at bounding box center [372, 171] width 699 height 9
click at [633, 331] on div "Requerente * Paciente Médico(a) Enfermeiro(a) Paciente Nenhum resultado encontr…" at bounding box center [372, 229] width 729 height 299
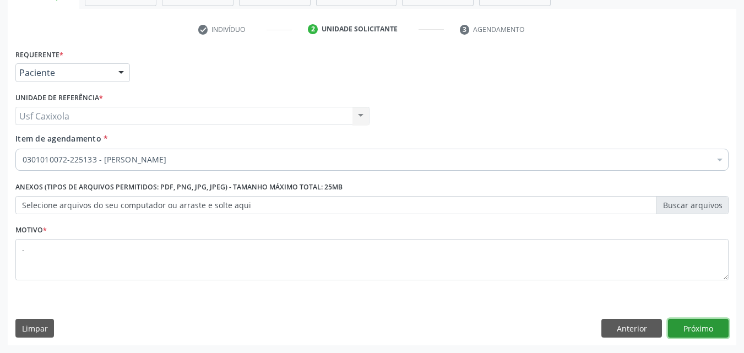
click at [706, 330] on button "Próximo" at bounding box center [698, 328] width 61 height 19
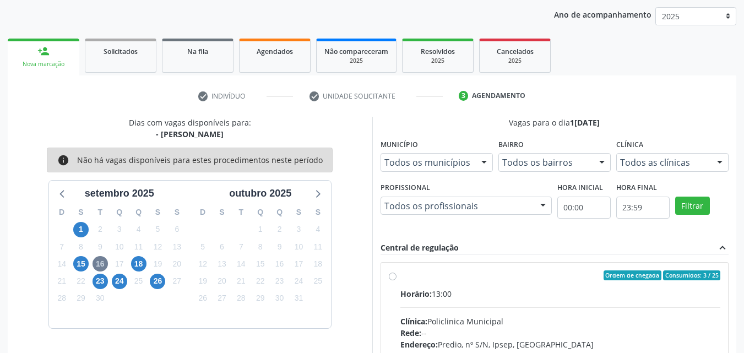
scroll to position [193, 0]
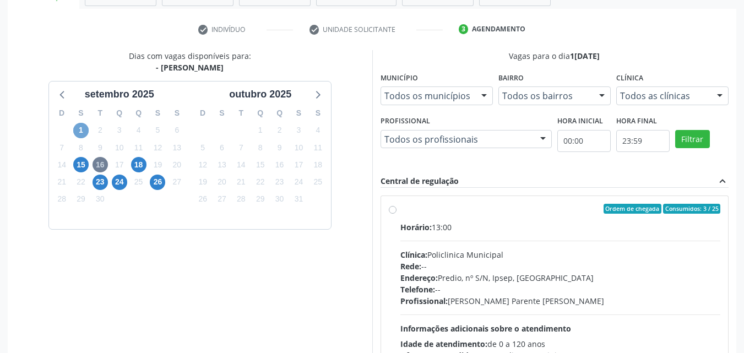
click at [77, 129] on span "1" at bounding box center [80, 130] width 15 height 15
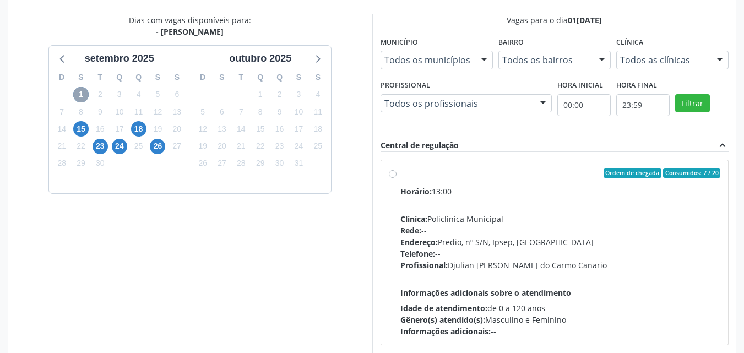
scroll to position [248, 0]
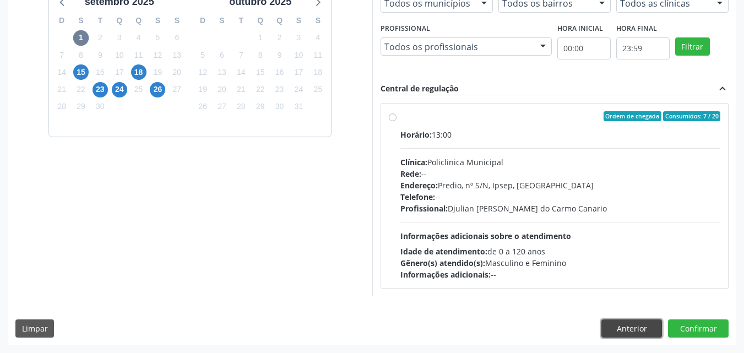
click at [645, 333] on button "Anterior" at bounding box center [631, 328] width 61 height 19
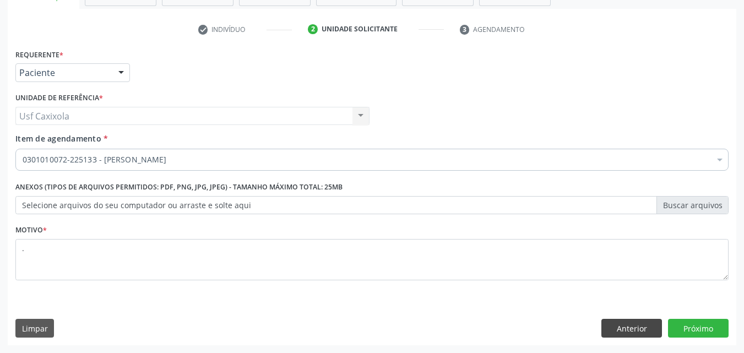
scroll to position [193, 0]
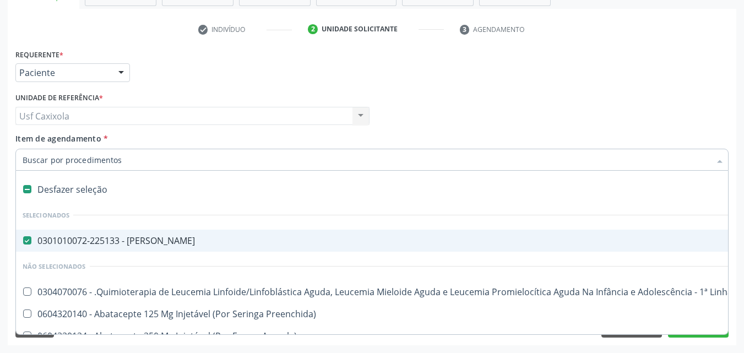
click at [56, 238] on div "0301010072-225133 - [PERSON_NAME]" at bounding box center [451, 240] width 857 height 9
checkbox Psiquiatra "false"
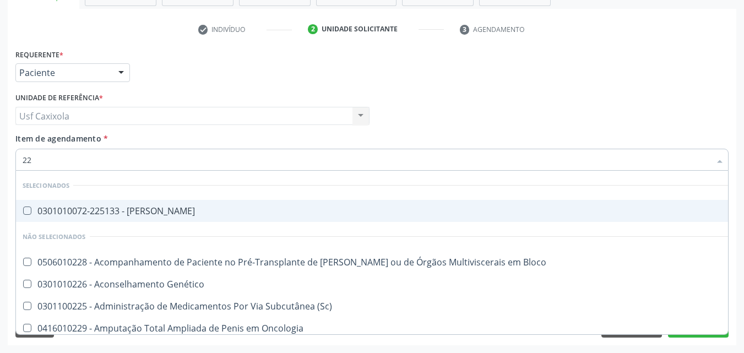
type input "225"
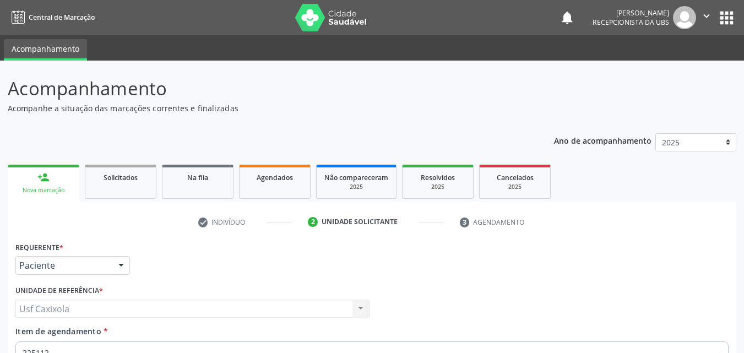
scroll to position [193, 0]
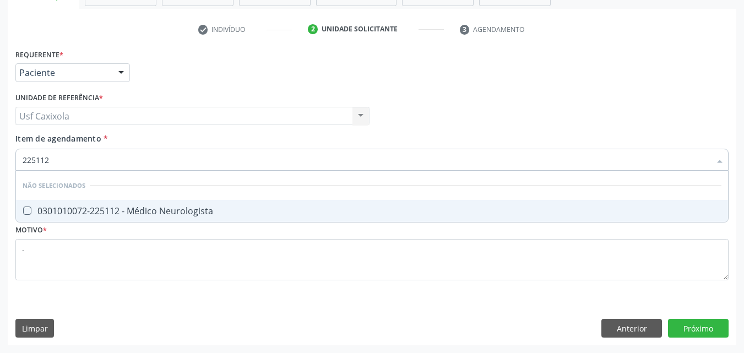
click at [96, 204] on span "0301010072-225112 - Médico Neurologista" at bounding box center [372, 211] width 712 height 22
click at [689, 321] on div "Requerente * Paciente Médico(a) Enfermeiro(a) Paciente Nenhum resultado encontr…" at bounding box center [372, 195] width 729 height 299
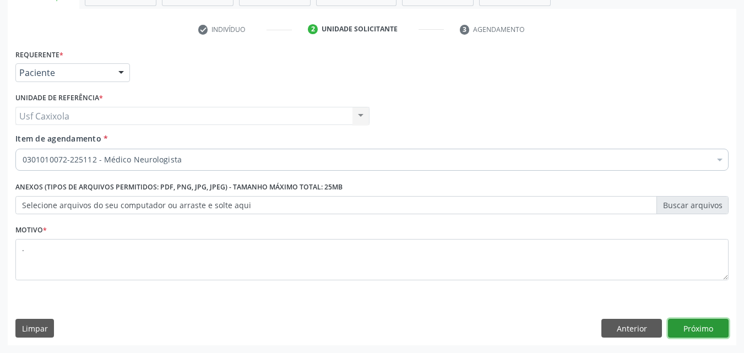
click at [697, 324] on button "Próximo" at bounding box center [698, 328] width 61 height 19
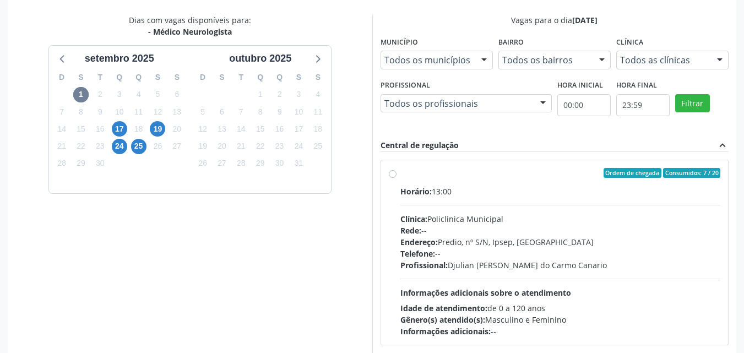
scroll to position [248, 0]
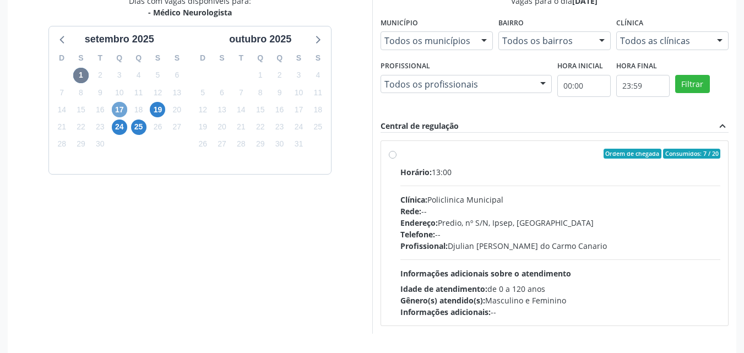
click at [121, 106] on span "17" at bounding box center [119, 109] width 15 height 15
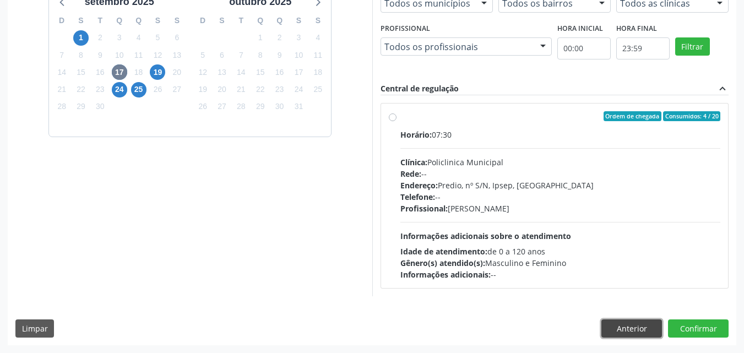
click at [630, 325] on button "Anterior" at bounding box center [631, 328] width 61 height 19
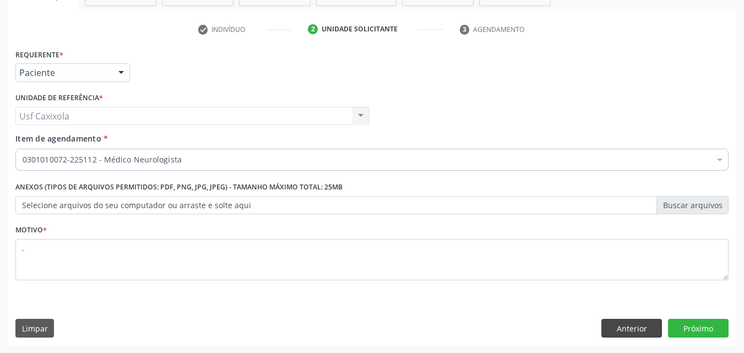
scroll to position [193, 0]
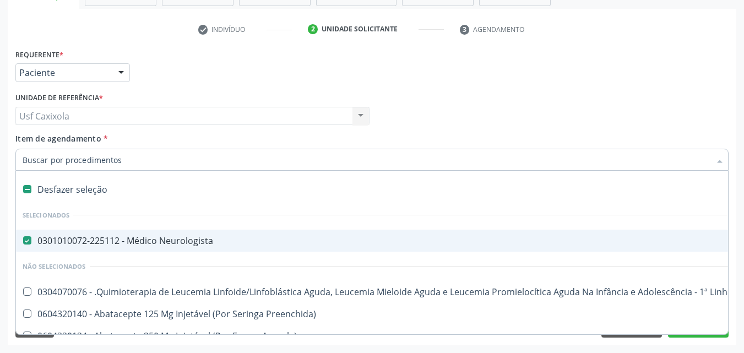
click at [62, 250] on span "0301010072-225112 - Médico Neurologista" at bounding box center [451, 241] width 871 height 22
checkbox Neurologista "false"
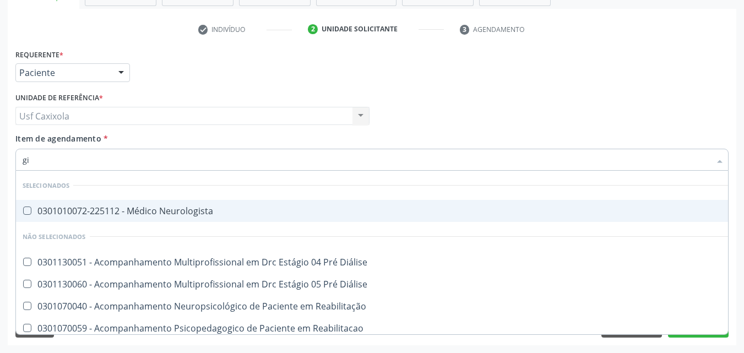
type input "g"
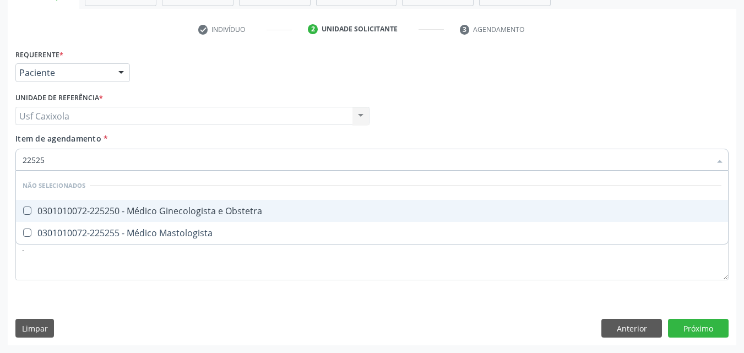
type input "225250"
click at [142, 211] on div "0301010072-225250 - Médico Ginecologista e Obstetra" at bounding box center [372, 211] width 699 height 9
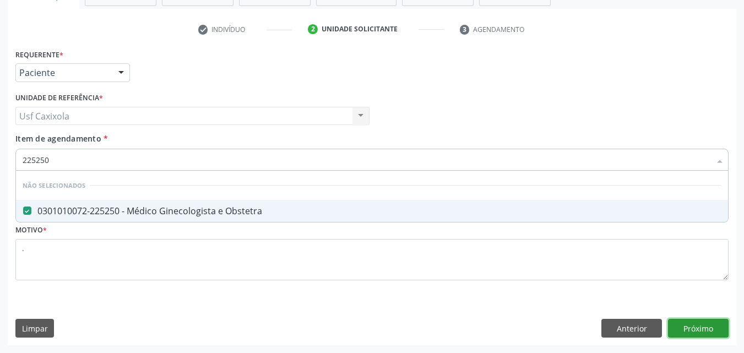
click at [699, 324] on div "Requerente * Paciente Médico(a) Enfermeiro(a) Paciente Nenhum resultado encontr…" at bounding box center [372, 195] width 729 height 299
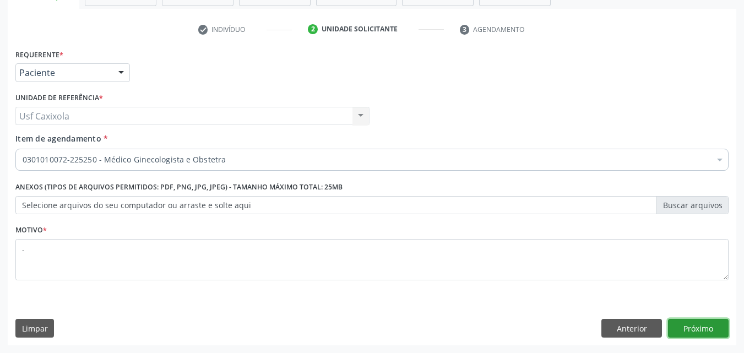
click at [707, 328] on button "Próximo" at bounding box center [698, 328] width 61 height 19
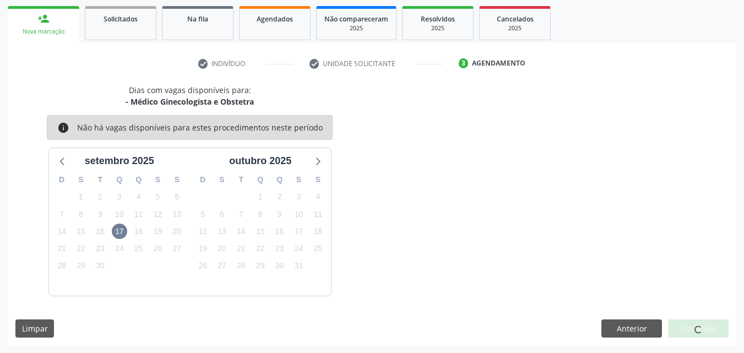
scroll to position [159, 0]
click at [123, 233] on span "17" at bounding box center [119, 231] width 15 height 15
click at [119, 232] on span "17" at bounding box center [119, 231] width 15 height 15
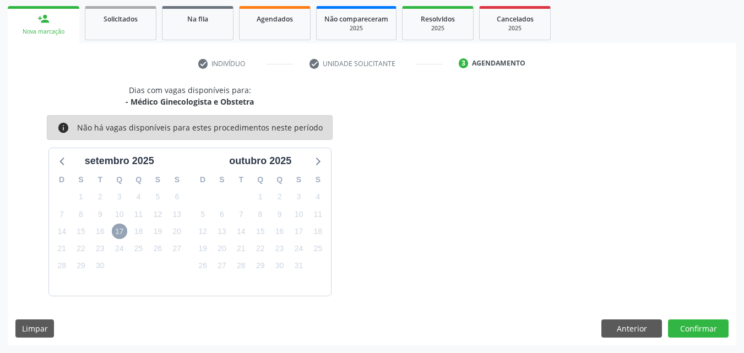
click at [119, 232] on span "17" at bounding box center [119, 231] width 15 height 15
click at [65, 156] on icon at bounding box center [63, 161] width 14 height 14
click at [324, 159] on icon at bounding box center [317, 161] width 14 height 14
click at [629, 328] on button "Anterior" at bounding box center [631, 328] width 61 height 19
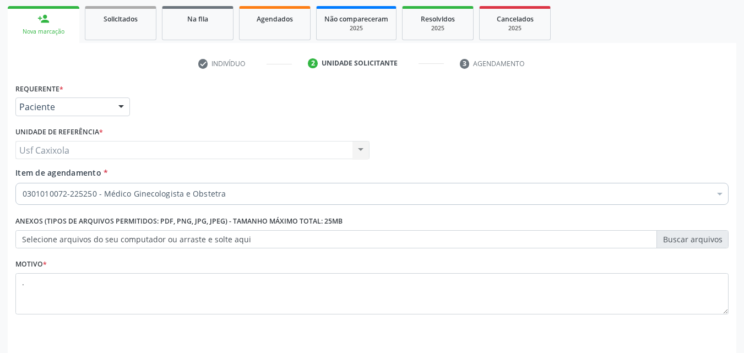
drag, startPoint x: 335, startPoint y: 194, endPoint x: 329, endPoint y: 195, distance: 5.6
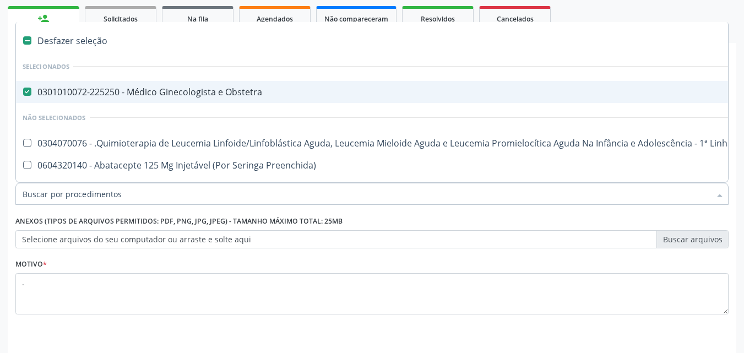
click at [115, 94] on div "0301010072-225250 - Médico Ginecologista e Obstetra" at bounding box center [451, 92] width 857 height 9
checkbox Obstetra "false"
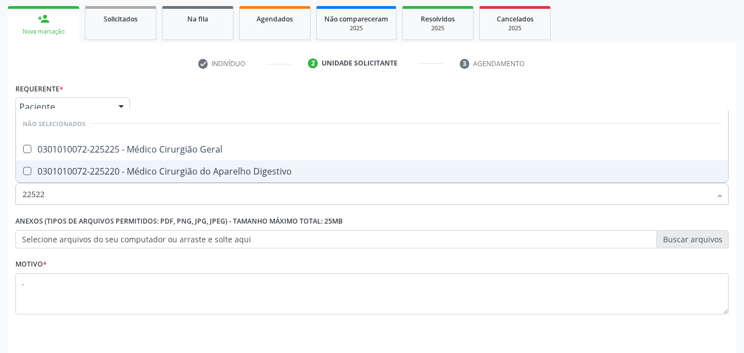
type input "225225"
click at [118, 171] on div "0301010072-225225 - Médico Cirurgião Geral" at bounding box center [372, 171] width 699 height 9
checkbox Geral "true"
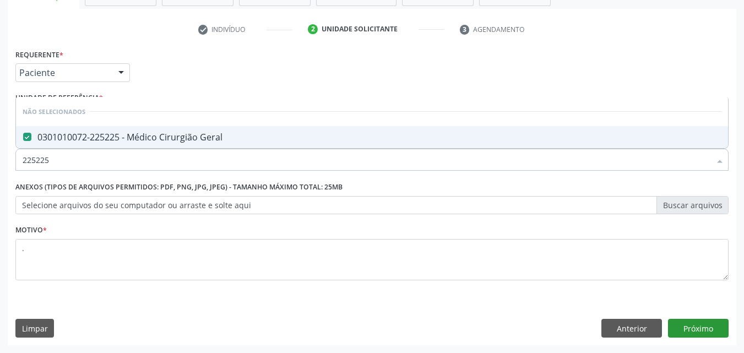
type input "225225"
click at [708, 328] on button "Próximo" at bounding box center [698, 328] width 61 height 19
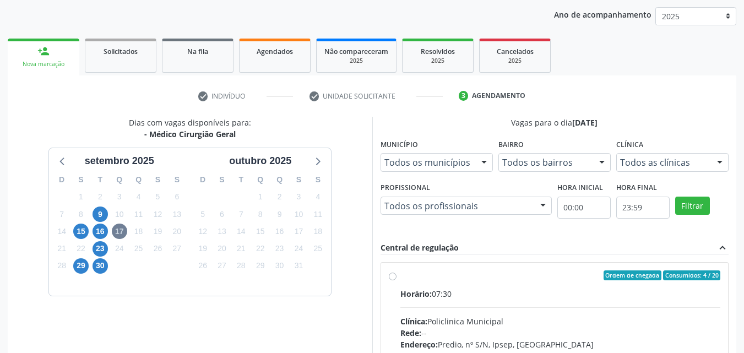
scroll to position [193, 0]
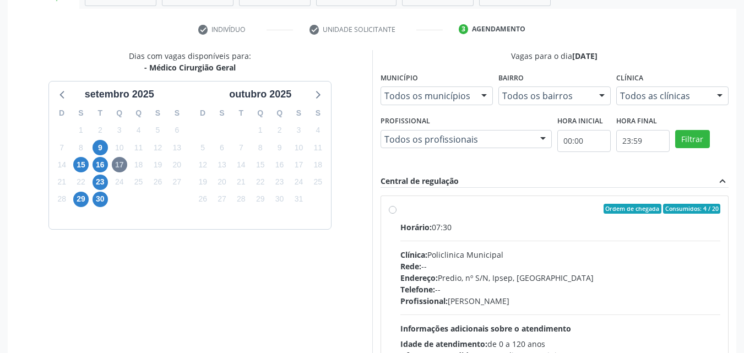
click at [62, 112] on div "D" at bounding box center [61, 113] width 19 height 17
click at [61, 87] on icon at bounding box center [63, 94] width 14 height 14
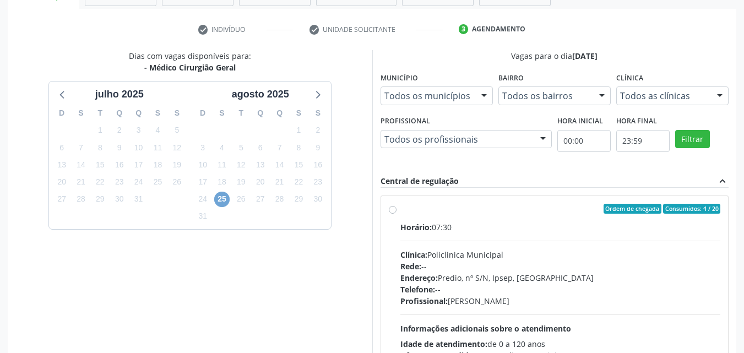
click at [225, 205] on span "25" at bounding box center [221, 199] width 15 height 15
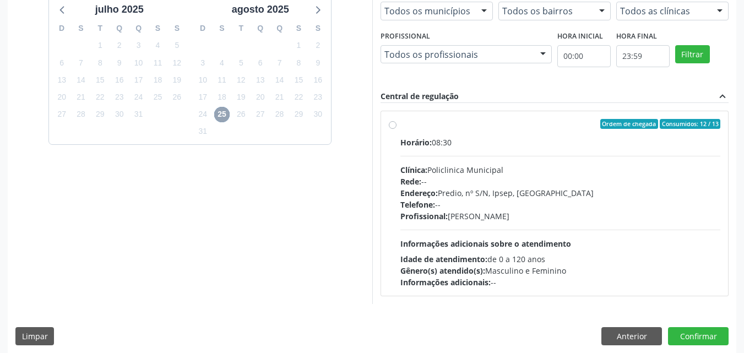
scroll to position [285, 0]
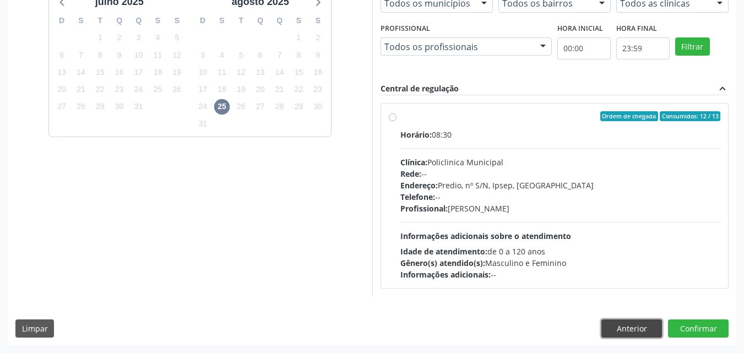
click at [638, 327] on button "Anterior" at bounding box center [631, 328] width 61 height 19
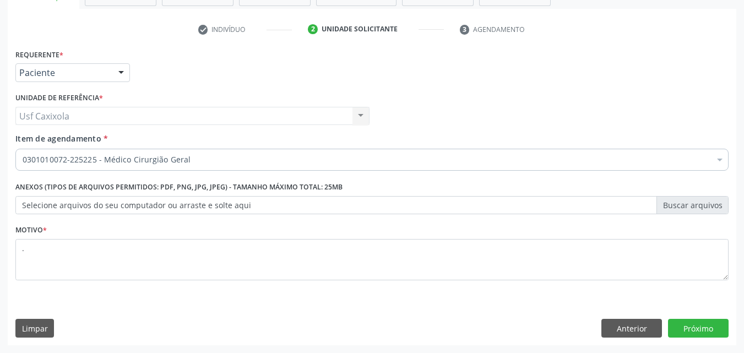
scroll to position [193, 0]
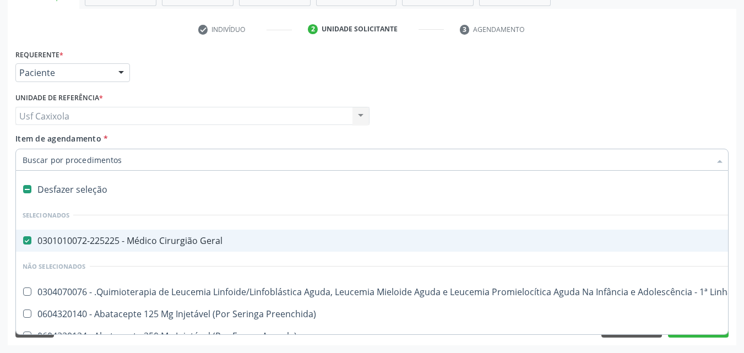
click at [142, 244] on div "0301010072-225225 - Médico Cirurgião Geral" at bounding box center [451, 240] width 857 height 9
checkbox Geral "false"
click at [118, 155] on input "Item de agendamento *" at bounding box center [367, 160] width 688 height 22
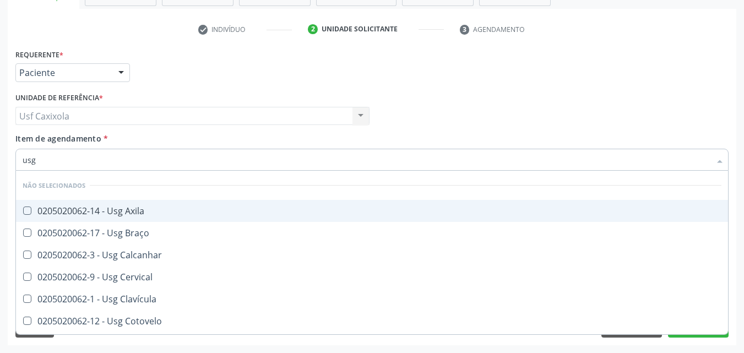
type input "usg"
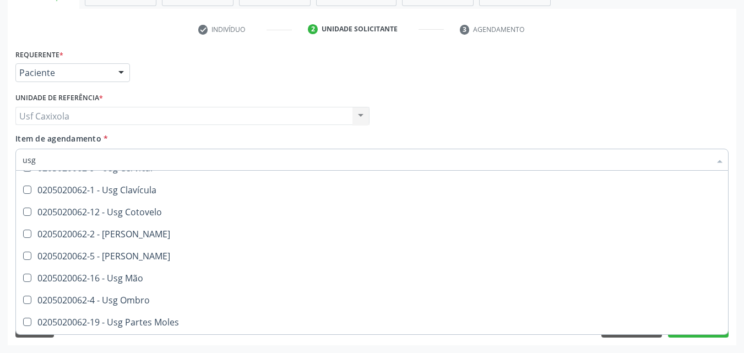
scroll to position [110, 0]
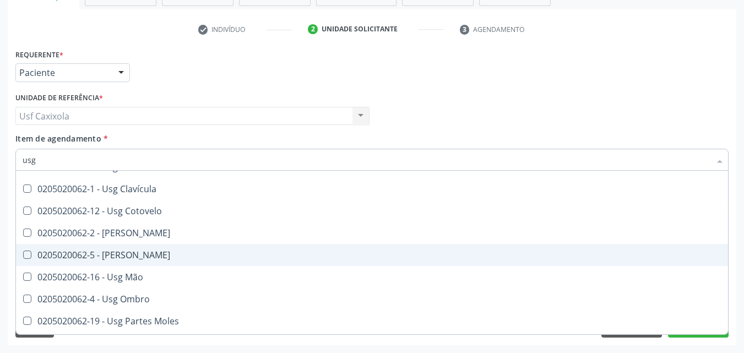
click at [159, 256] on div "0205020062-5 - Usg Joelho" at bounding box center [372, 255] width 699 height 9
checkbox Joelho "true"
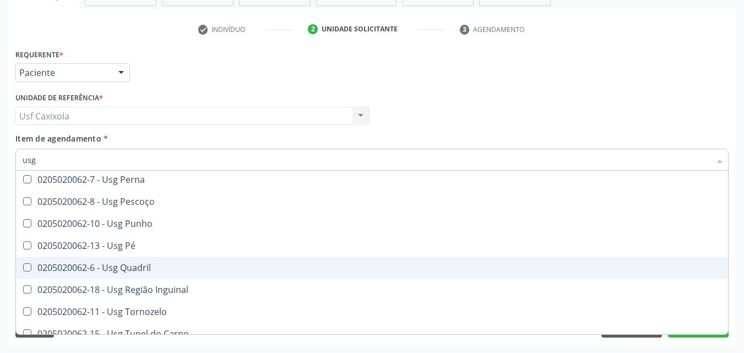
scroll to position [275, 0]
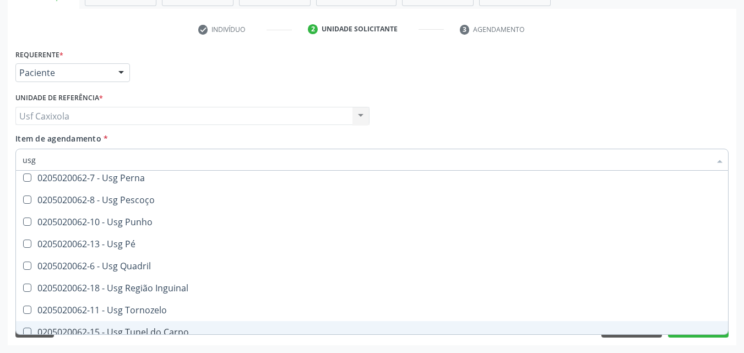
click at [737, 302] on div "Acompanhamento Acompanhe a situação das marcações correntes e finalizadas Relat…" at bounding box center [372, 110] width 744 height 485
checkbox Axila "true"
checkbox Joelho "false"
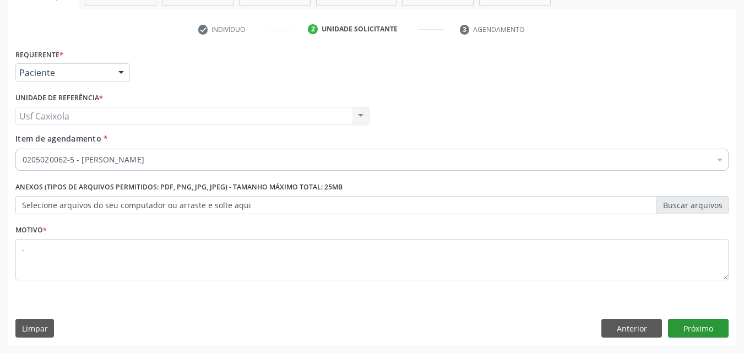
scroll to position [0, 0]
click at [709, 328] on button "Próximo" at bounding box center [698, 328] width 61 height 19
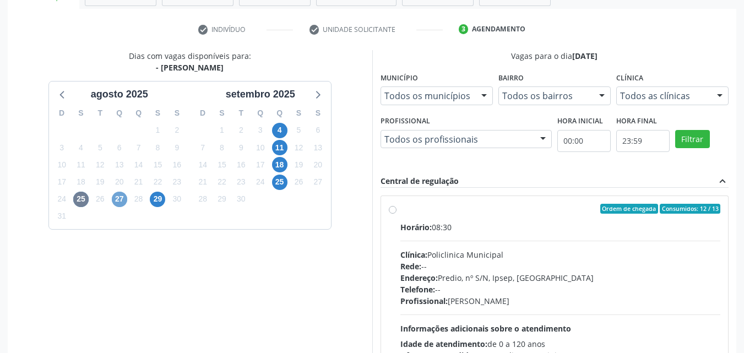
click at [122, 197] on span "27" at bounding box center [119, 199] width 15 height 15
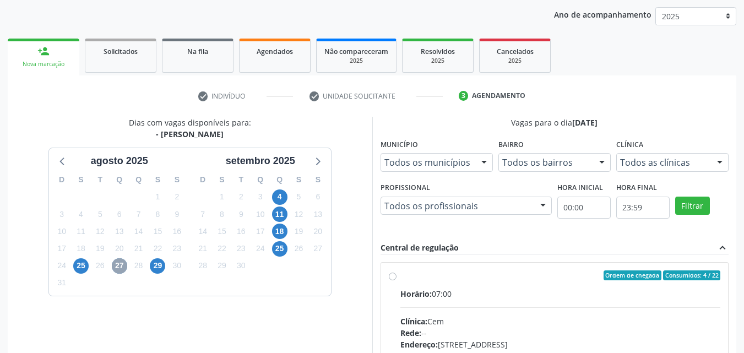
scroll to position [193, 0]
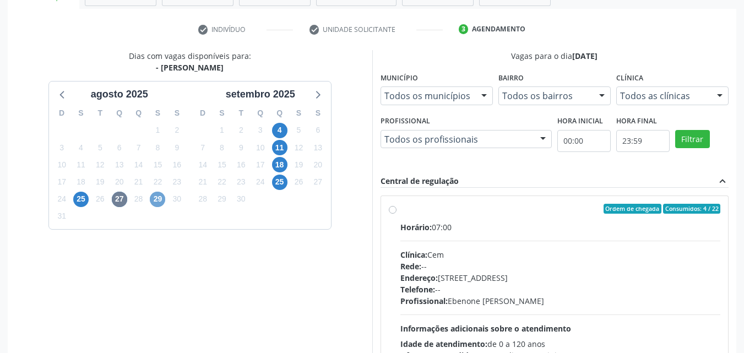
click at [158, 205] on span "29" at bounding box center [157, 199] width 15 height 15
click at [281, 131] on span "4" at bounding box center [279, 130] width 15 height 15
click at [275, 151] on span "11" at bounding box center [279, 147] width 15 height 15
click at [279, 170] on span "18" at bounding box center [279, 164] width 15 height 15
click at [282, 183] on span "25" at bounding box center [279, 182] width 15 height 15
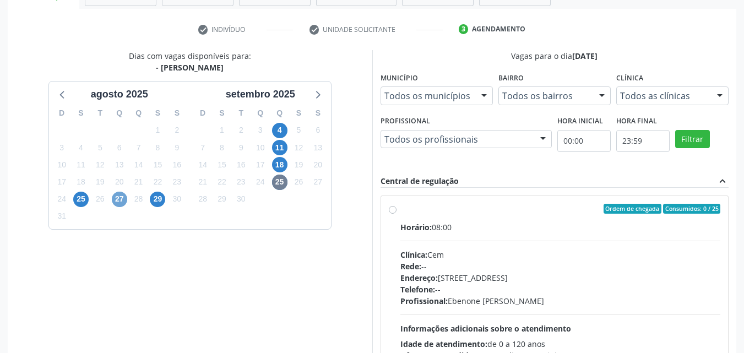
click at [119, 199] on span "27" at bounding box center [119, 199] width 15 height 15
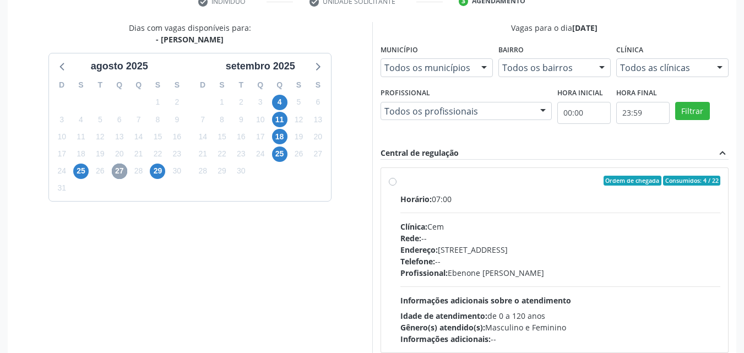
scroll to position [248, 0]
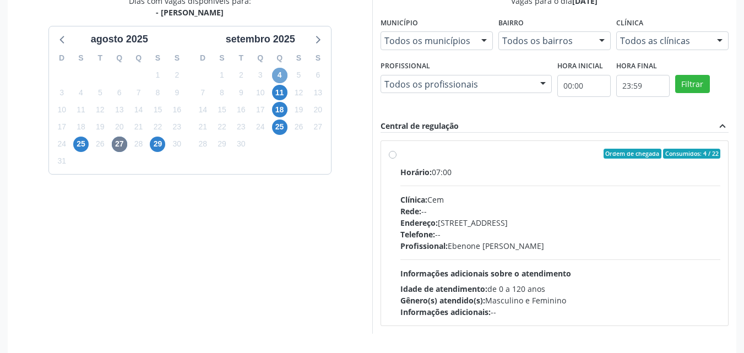
click at [286, 73] on span "4" at bounding box center [279, 75] width 15 height 15
click at [160, 145] on span "29" at bounding box center [157, 144] width 15 height 15
click at [121, 148] on span "27" at bounding box center [119, 144] width 15 height 15
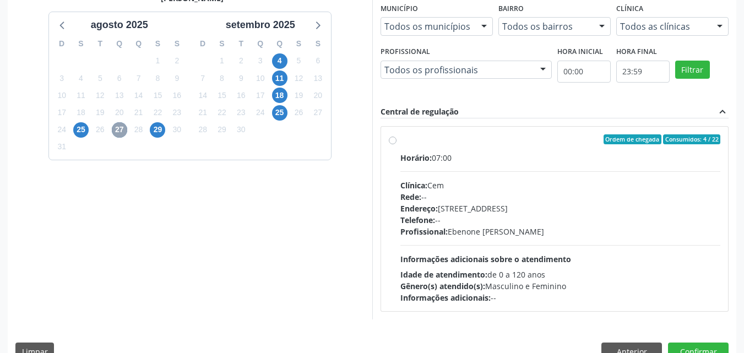
scroll to position [285, 0]
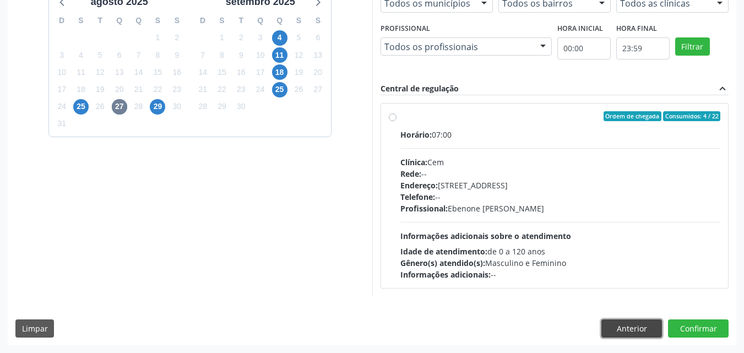
click at [631, 323] on button "Anterior" at bounding box center [631, 328] width 61 height 19
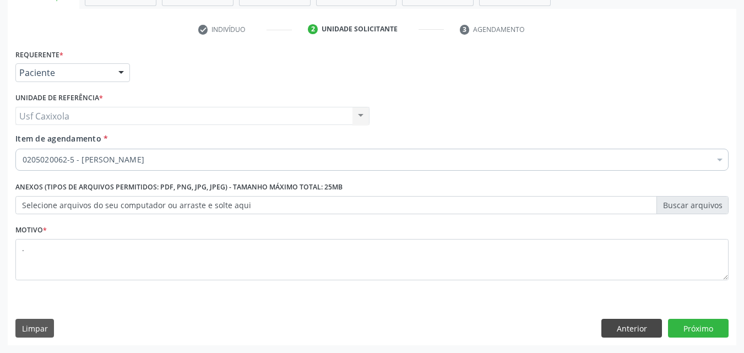
scroll to position [193, 0]
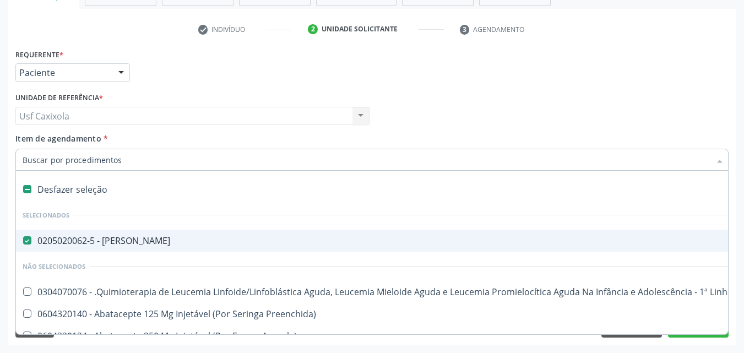
click at [74, 243] on div "0205020062-5 - Usg Joelho" at bounding box center [451, 240] width 857 height 9
checkbox Joelho "false"
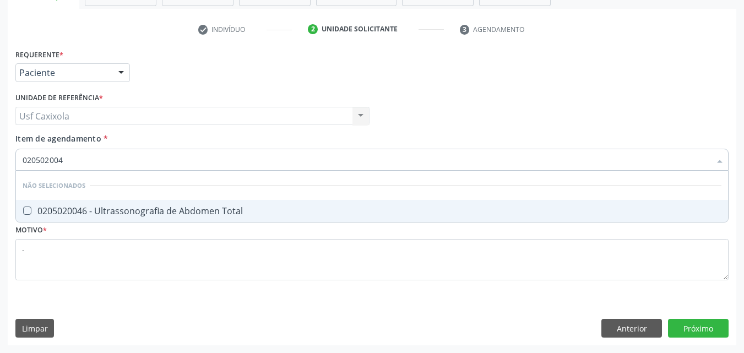
type input "0205020046"
drag, startPoint x: 184, startPoint y: 213, endPoint x: 180, endPoint y: 220, distance: 8.7
click at [184, 213] on div "0205020046 - Ultrassonografia de Abdomen Total" at bounding box center [372, 211] width 699 height 9
checkbox Total "true"
click at [684, 327] on div "Requerente * Paciente Médico(a) Enfermeiro(a) Paciente Nenhum resultado encontr…" at bounding box center [372, 195] width 729 height 299
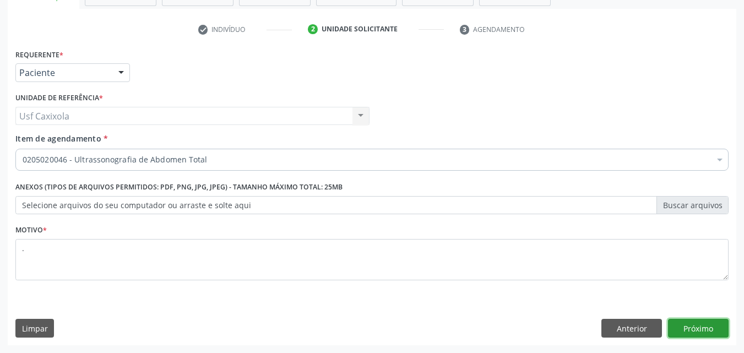
click at [703, 329] on button "Próximo" at bounding box center [698, 328] width 61 height 19
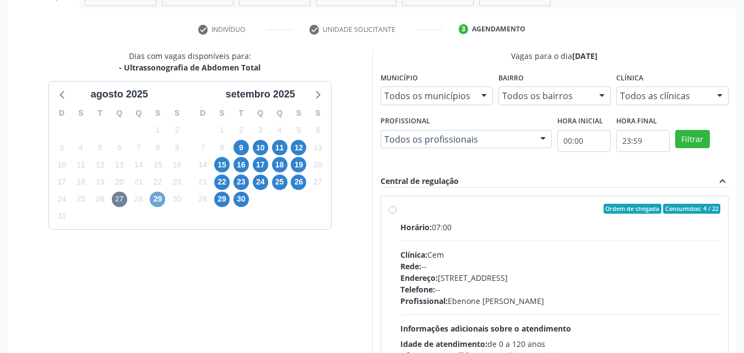
click at [161, 199] on span "29" at bounding box center [157, 199] width 15 height 15
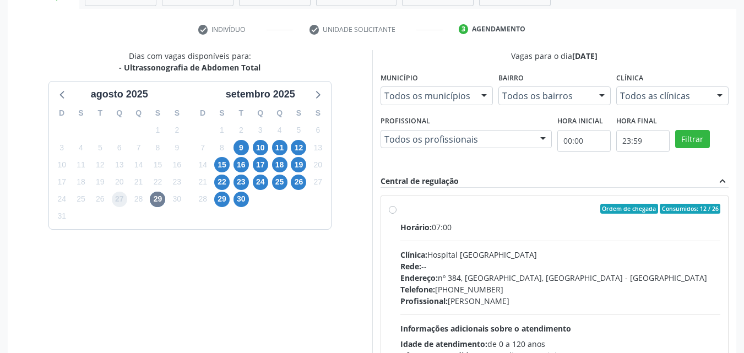
click at [121, 204] on span "27" at bounding box center [119, 199] width 15 height 15
click at [154, 200] on span "29" at bounding box center [157, 199] width 15 height 15
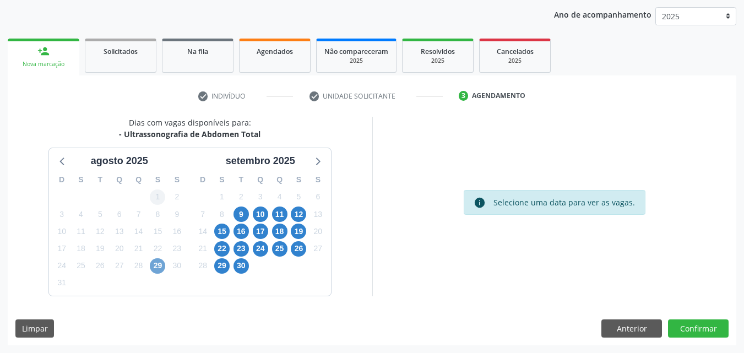
scroll to position [126, 0]
click at [161, 259] on span "29" at bounding box center [157, 265] width 15 height 15
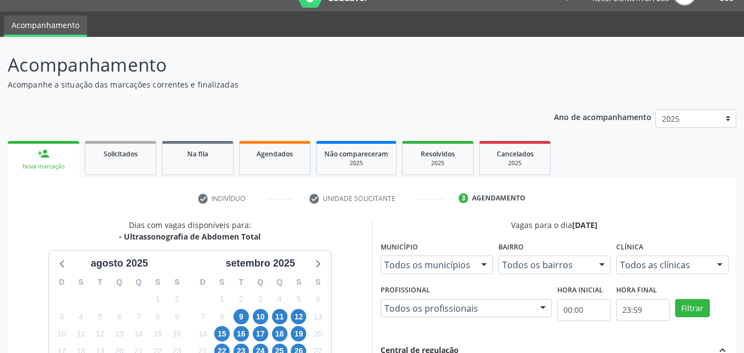
scroll to position [0, 0]
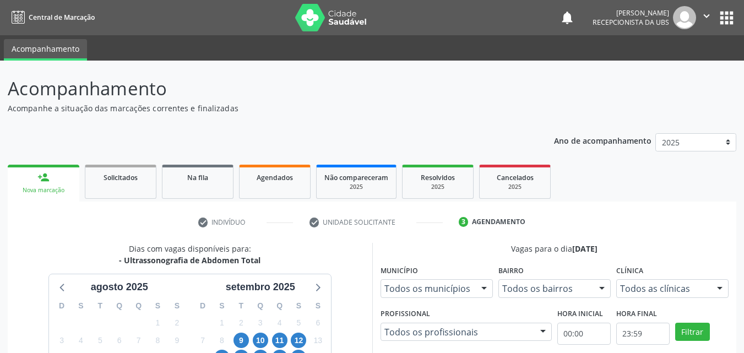
click at [705, 18] on icon "" at bounding box center [706, 16] width 12 height 12
click at [683, 69] on link "Sair" at bounding box center [678, 66] width 76 height 15
